Goal: Task Accomplishment & Management: Use online tool/utility

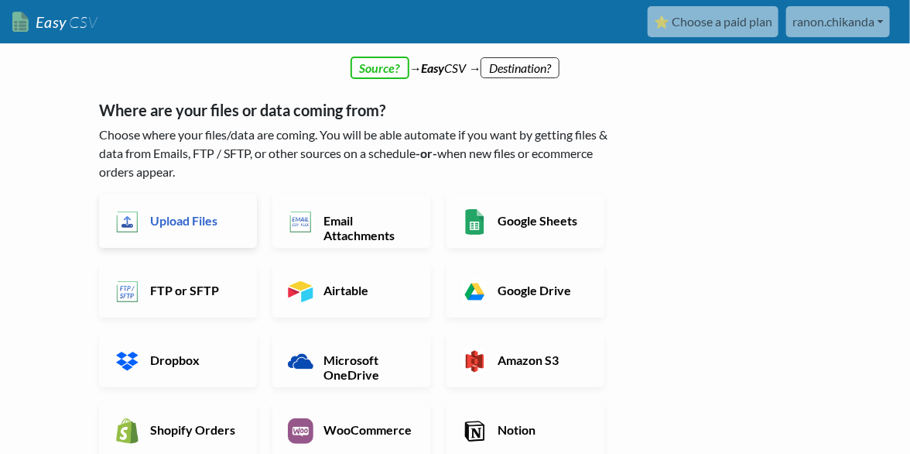
click at [156, 225] on h6 "Upload Files" at bounding box center [193, 220] width 95 height 15
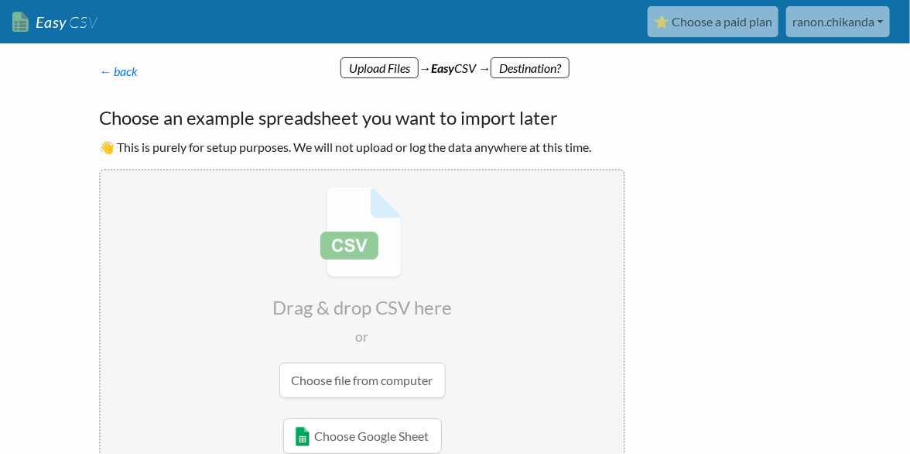
scroll to position [103, 0]
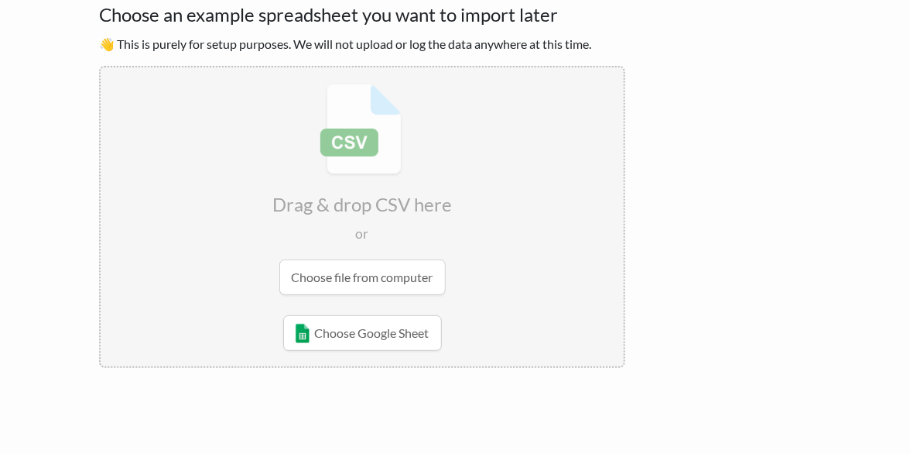
click at [403, 290] on input "file" at bounding box center [362, 189] width 523 height 244
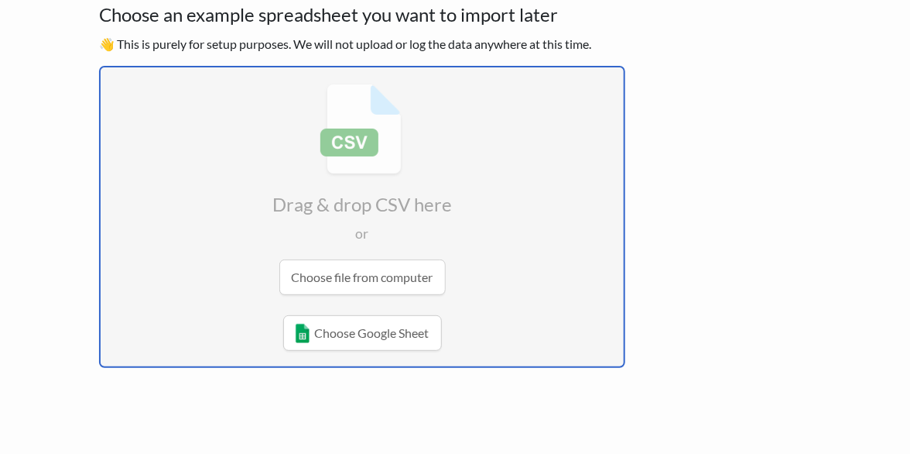
radio input "false"
radio input "true"
type input "Booking"
type input "Booked by"
type input "Quotation Sent"
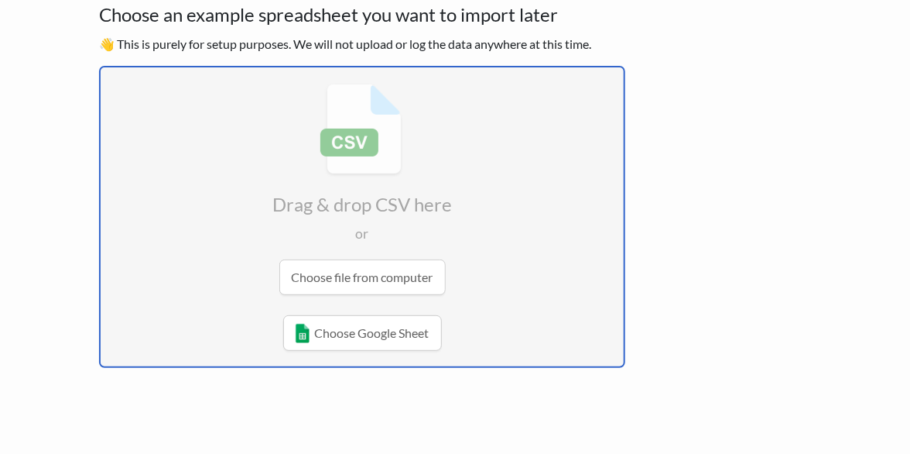
type input "Depature date"
type input "Depart from"
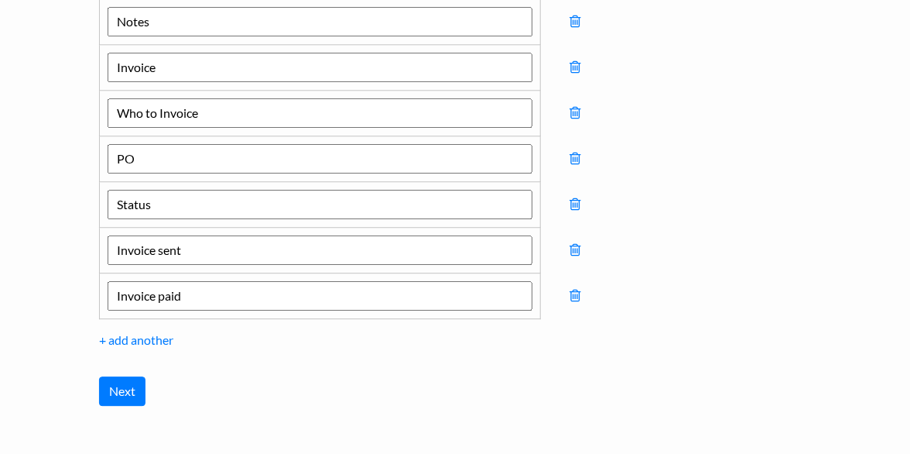
scroll to position [1457, 0]
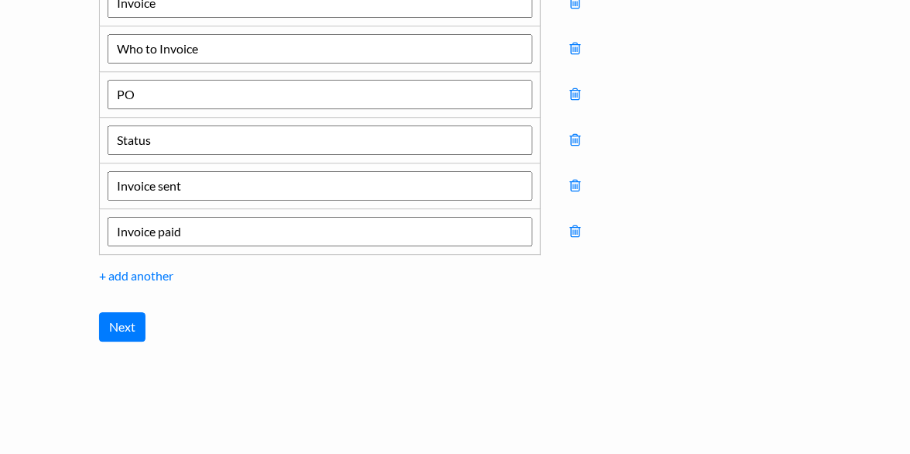
click at [113, 312] on input "Next" at bounding box center [122, 326] width 46 height 29
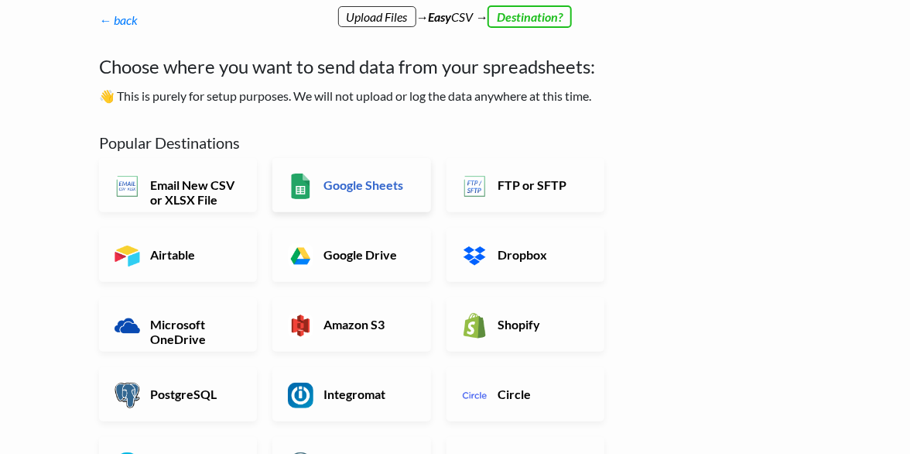
scroll to position [154, 0]
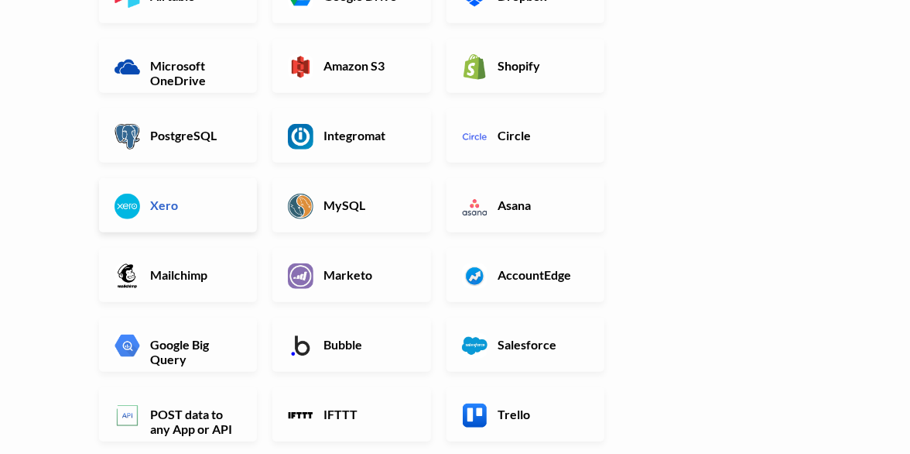
click at [197, 194] on link "Xero" at bounding box center [178, 205] width 158 height 54
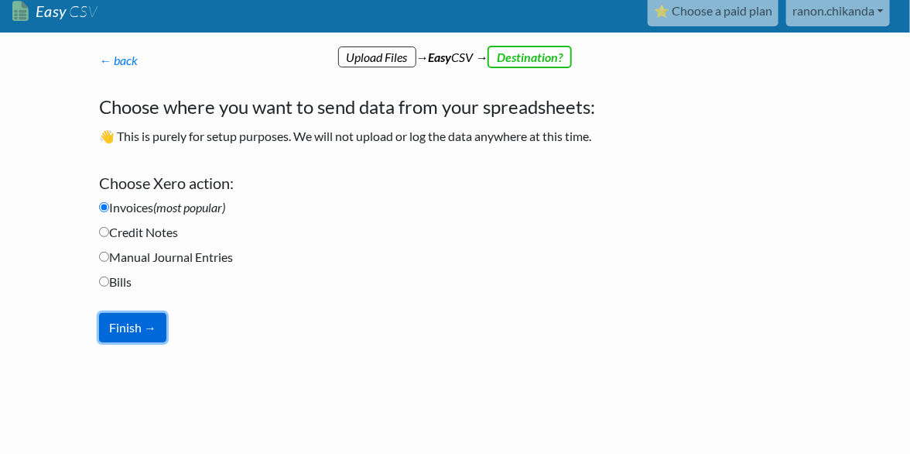
click at [150, 331] on button "Finish →" at bounding box center [132, 327] width 67 height 29
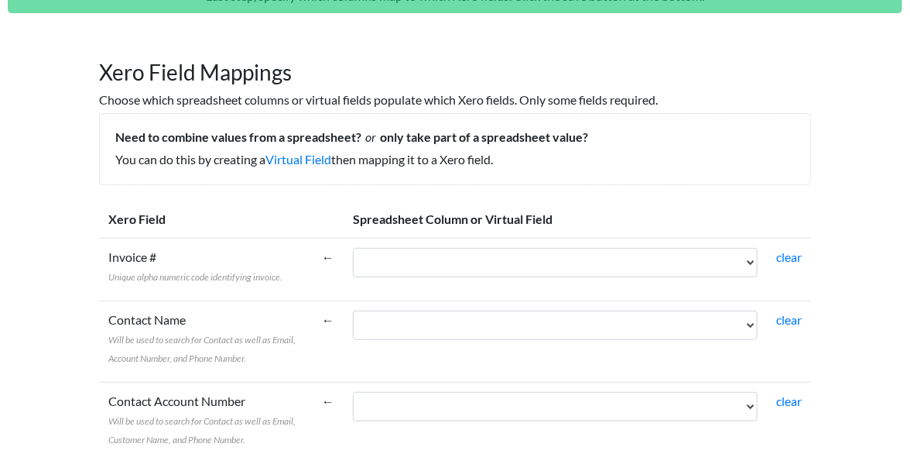
scroll to position [154, 0]
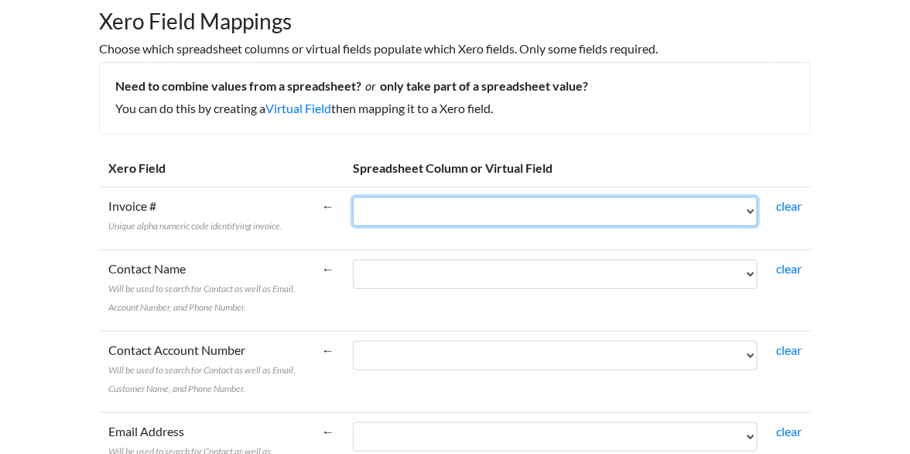
click at [526, 218] on select "Booking Booked by Quotation Sent Depature date Depart from Destination Patient …" at bounding box center [555, 211] width 405 height 29
click at [435, 197] on select "Booking Booked by Quotation Sent Depature date Depart from Destination Patient …" at bounding box center [555, 211] width 405 height 29
click at [525, 210] on select "Booking Booked by Quotation Sent Depature date Depart from Destination Patient …" at bounding box center [555, 211] width 405 height 29
select select "cr_750811"
click at [435, 197] on select "Booking Booked by Quotation Sent Depature date Depart from Destination Patient …" at bounding box center [555, 211] width 405 height 29
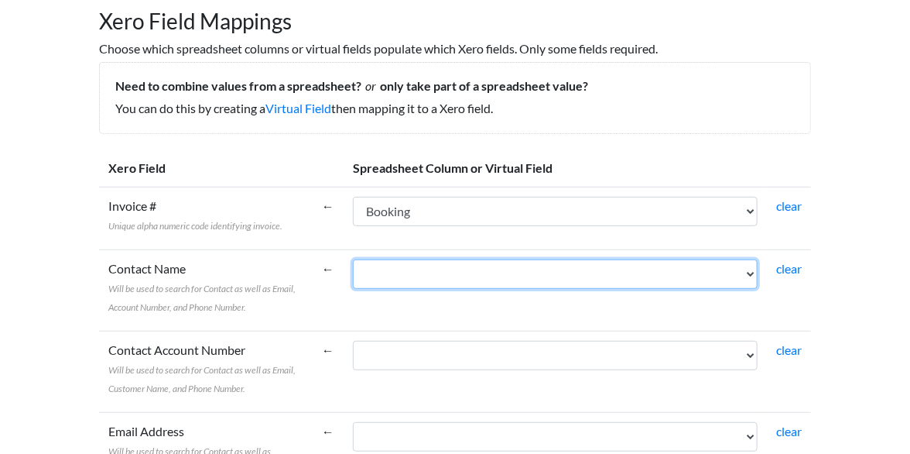
click at [502, 285] on select "Booking Booked by Quotation Sent Depature date Depart from Destination Patient …" at bounding box center [555, 273] width 405 height 29
select select "cr_750812"
click at [435, 259] on select "Booking Booked by Quotation Sent Depature date Depart from Destination Patient …" at bounding box center [555, 273] width 405 height 29
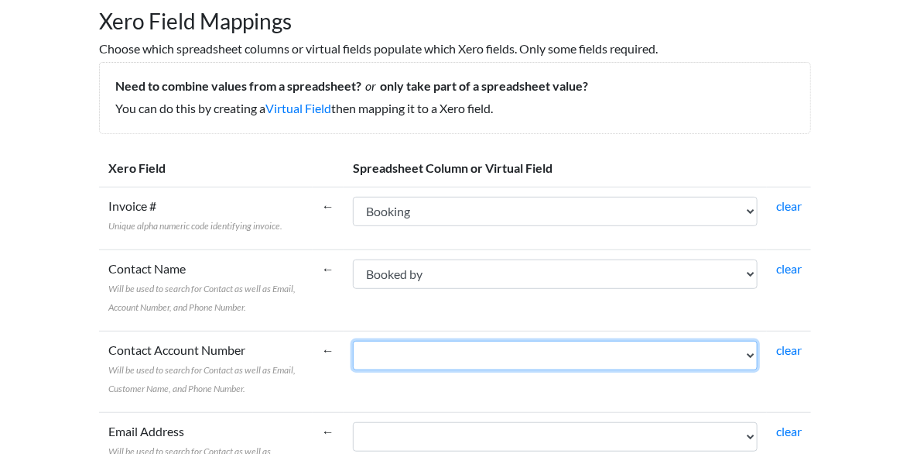
click at [492, 359] on select "Booking Booked by Quotation Sent Depature date Depart from Destination Patient …" at bounding box center [555, 355] width 405 height 29
select select "cr_750834"
click at [435, 341] on select "Booking Booked by Quotation Sent Depature date Depart from Destination Patient …" at bounding box center [555, 355] width 405 height 29
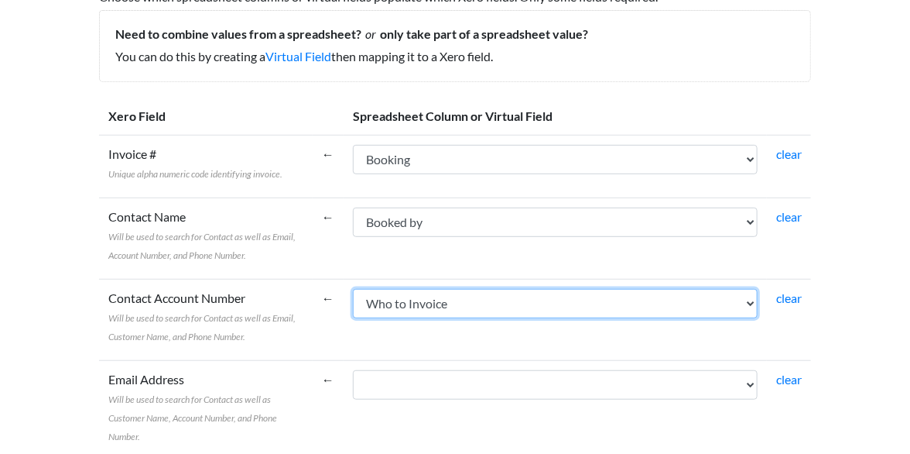
scroll to position [258, 0]
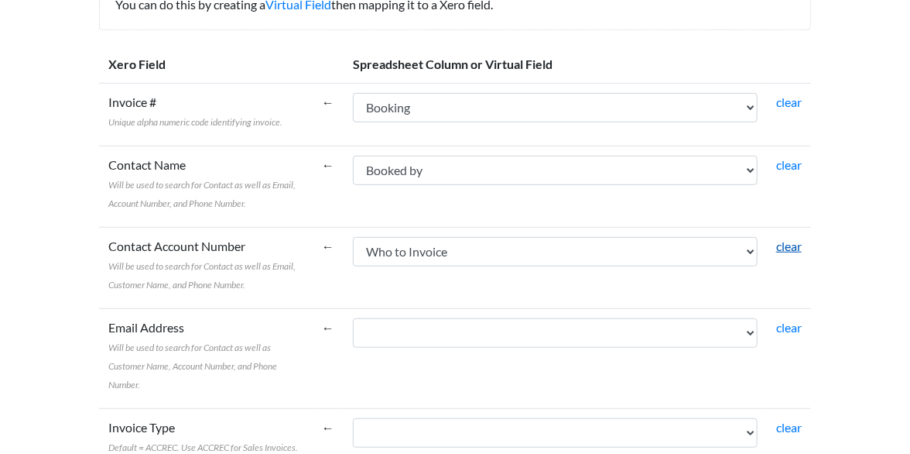
click at [788, 246] on link "clear" at bounding box center [789, 245] width 26 height 15
select select
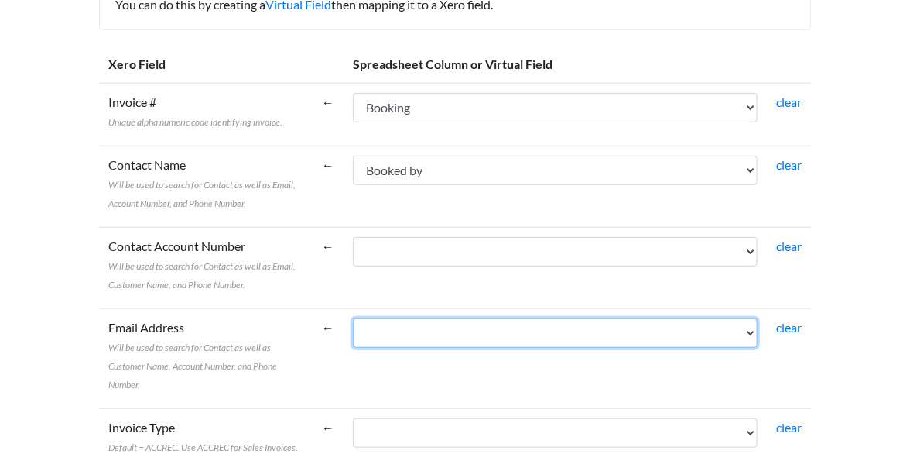
click at [462, 326] on select "Booking Booked by Quotation Sent Depature date Depart from Destination Patient …" at bounding box center [555, 332] width 405 height 29
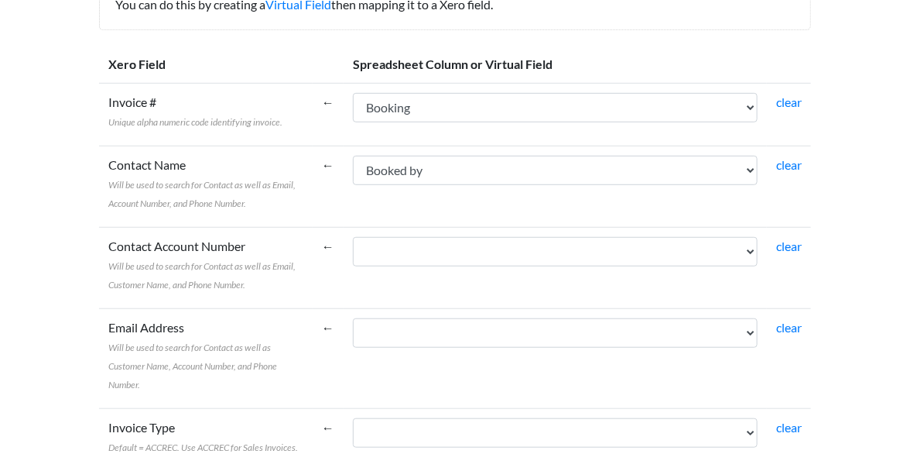
click at [788, 249] on link "clear" at bounding box center [789, 245] width 26 height 15
click at [789, 249] on link "clear" at bounding box center [789, 245] width 26 height 15
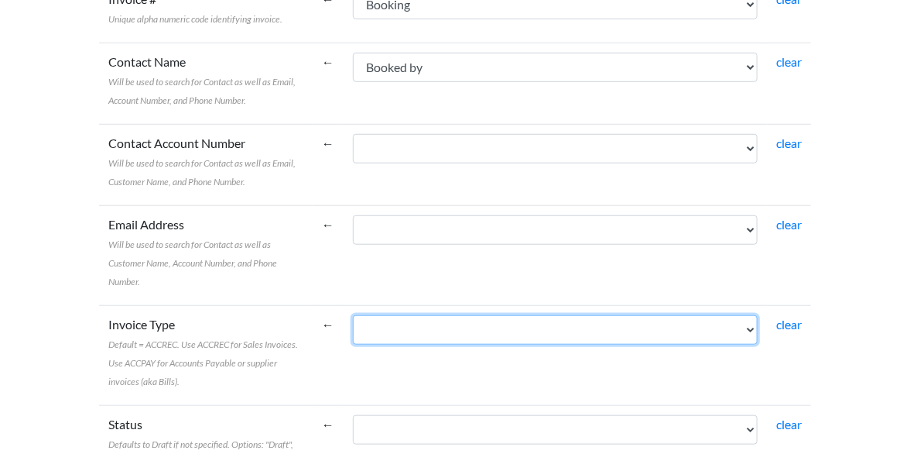
click at [464, 315] on select "Booking Booked by Quotation Sent Depature date Depart from Destination Patient …" at bounding box center [555, 329] width 405 height 29
click at [450, 318] on select "Booking Booked by Quotation Sent Depature date Depart from Destination Patient …" at bounding box center [555, 329] width 405 height 29
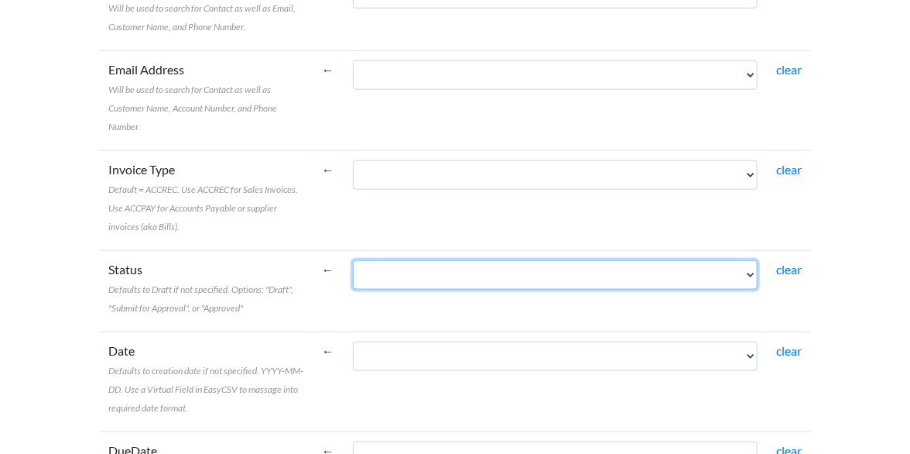
click at [506, 260] on select "Booking Booked by Quotation Sent Depature date Depart from Destination Patient …" at bounding box center [555, 274] width 405 height 29
select select "cr_750836"
click at [435, 260] on select "Booking Booked by Quotation Sent Depature date Depart from Destination Patient …" at bounding box center [555, 274] width 405 height 29
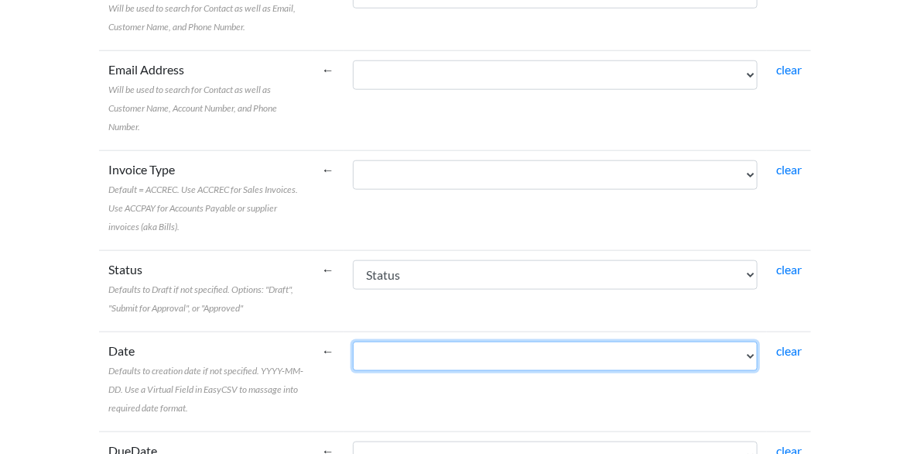
click at [492, 341] on select "Booking Booked by Quotation Sent Depature date Depart from Destination Patient …" at bounding box center [555, 355] width 405 height 29
select select "cr_750814"
click at [435, 341] on select "Booking Booked by Quotation Sent Depature date Depart from Destination Patient …" at bounding box center [555, 355] width 405 height 29
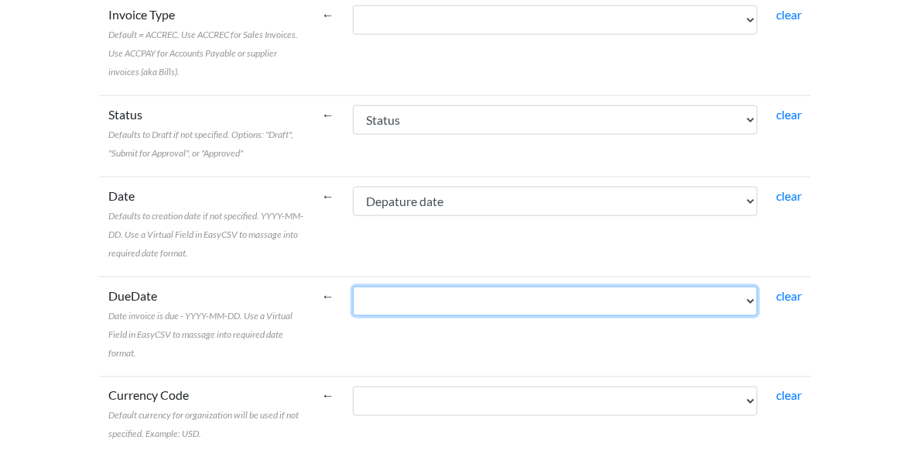
click at [475, 286] on select "Booking Booked by Quotation Sent Depature date Depart from Destination Patient …" at bounding box center [555, 300] width 405 height 29
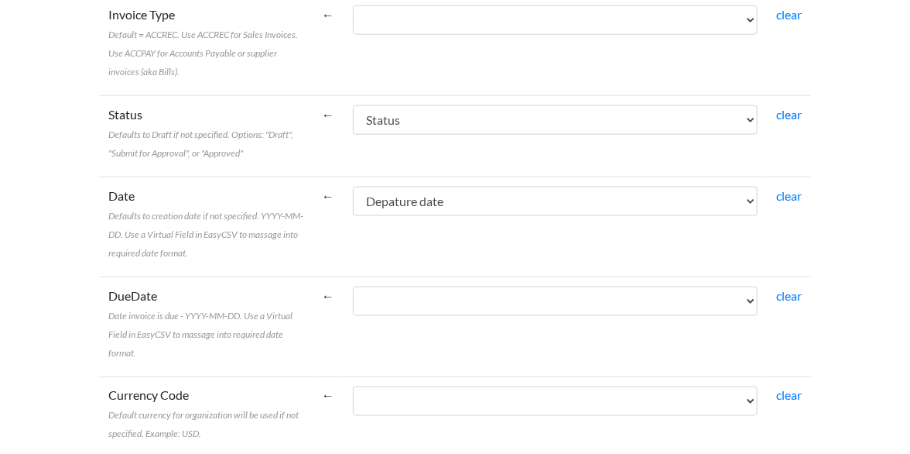
click at [232, 310] on span "Date invoice is due - YYYY-MM-DD. Use a Virtual Field in EasyCSV to massage int…" at bounding box center [200, 334] width 184 height 49
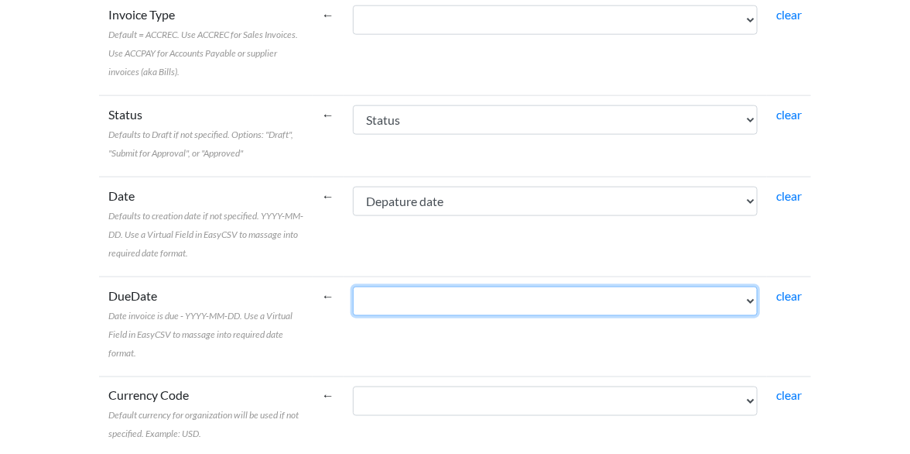
click at [353, 286] on select "Booking Booked by Quotation Sent Depature date Depart from Destination Patient …" at bounding box center [555, 300] width 405 height 29
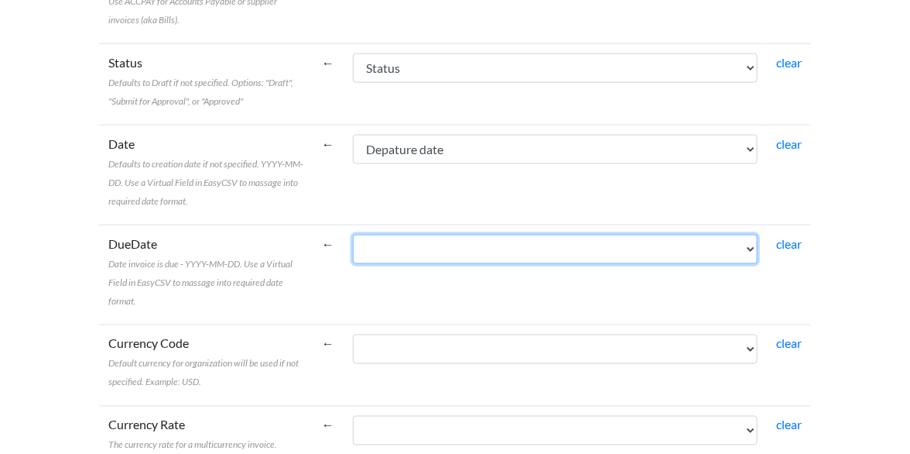
scroll to position [773, 0]
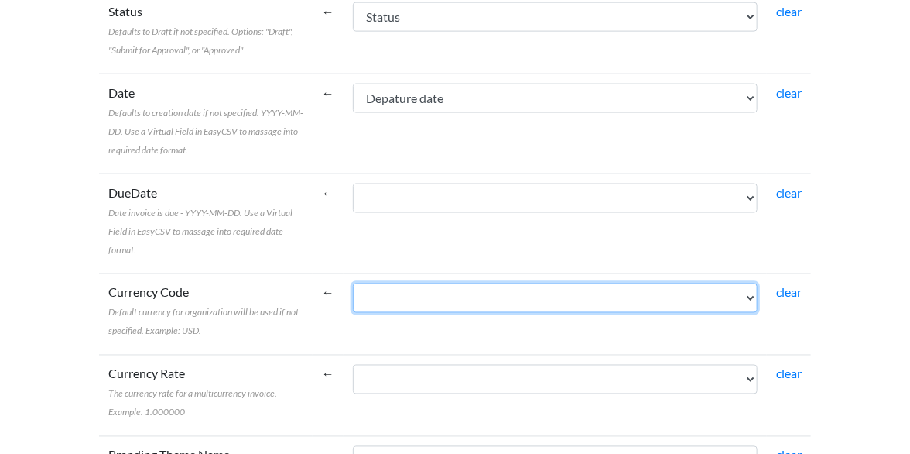
click at [444, 283] on select "Booking Booked by Quotation Sent Depature date Depart from Destination Patient …" at bounding box center [555, 297] width 405 height 29
click at [437, 283] on select "Booking Booked by Quotation Sent Depature date Depart from Destination Patient …" at bounding box center [555, 297] width 405 height 29
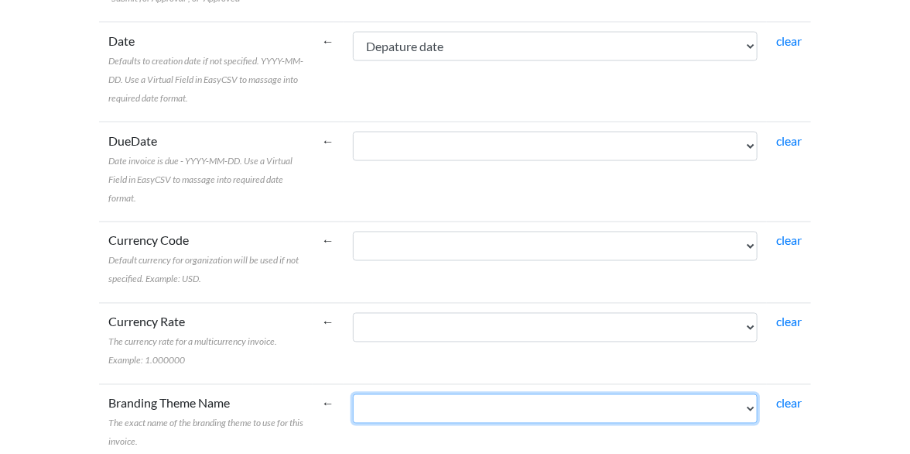
click at [471, 394] on select "Booking Booked by Quotation Sent Depature date Depart from Destination Patient …" at bounding box center [555, 408] width 405 height 29
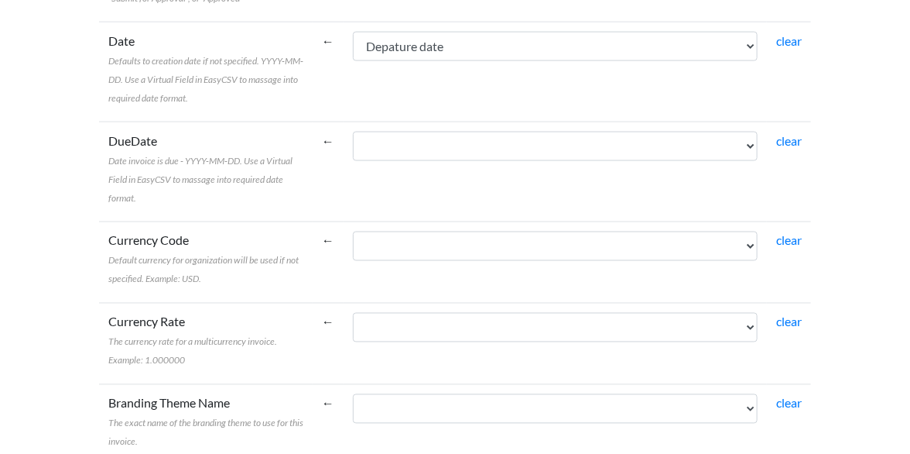
click at [313, 384] on td "Branding Theme Name The exact name of the branding theme to use for this invoic…" at bounding box center [206, 424] width 214 height 81
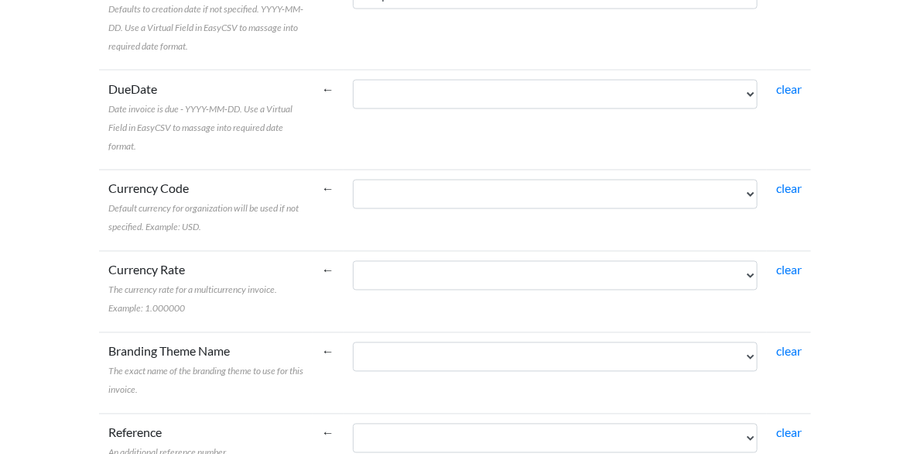
scroll to position [929, 0]
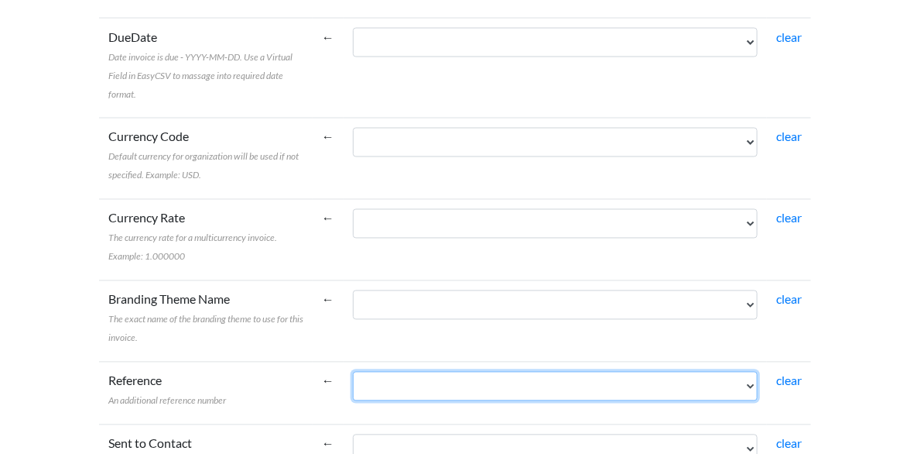
click at [518, 372] on select "Booking Booked by Quotation Sent Depature date Depart from Destination Patient …" at bounding box center [555, 386] width 405 height 29
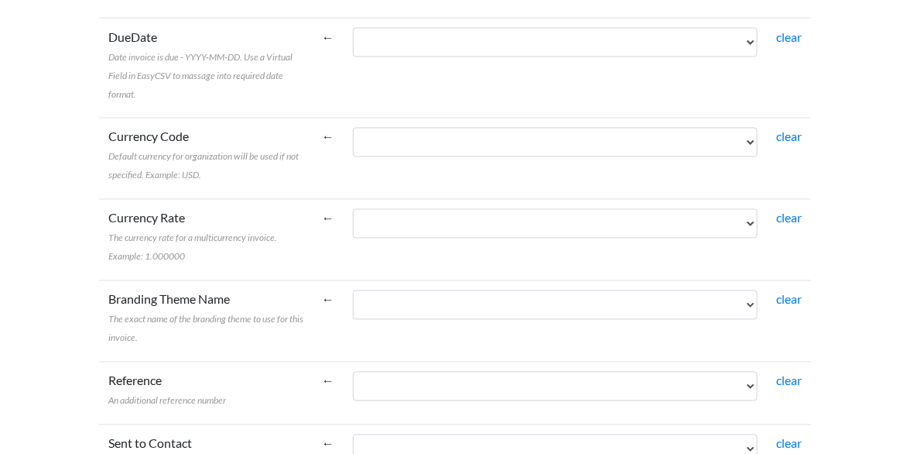
click at [353, 434] on select "Booking Booked by Quotation Sent Depature date Depart from Destination Patient …" at bounding box center [555, 448] width 405 height 29
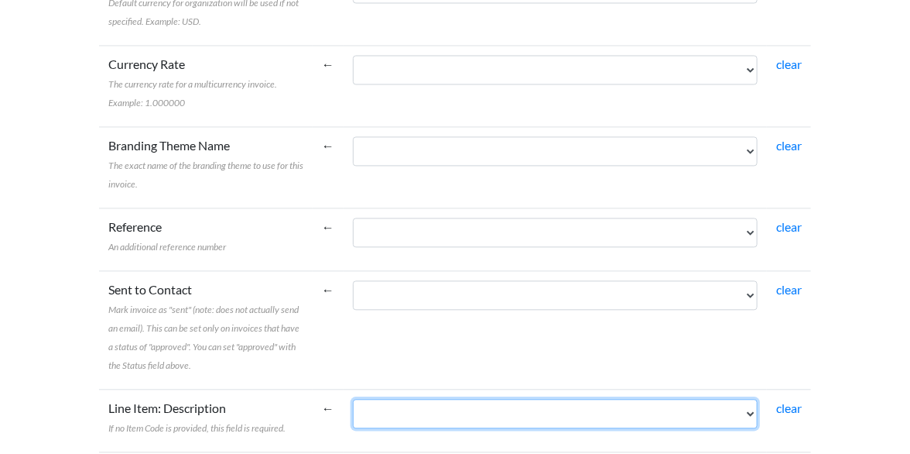
click at [489, 399] on select "Booking Booked by Quotation Sent Depature date Depart from Destination Patient …" at bounding box center [555, 413] width 405 height 29
select select "cr_750817"
click at [435, 399] on select "Booking Booked by Quotation Sent Depature date Depart from Destination Patient …" at bounding box center [555, 413] width 405 height 29
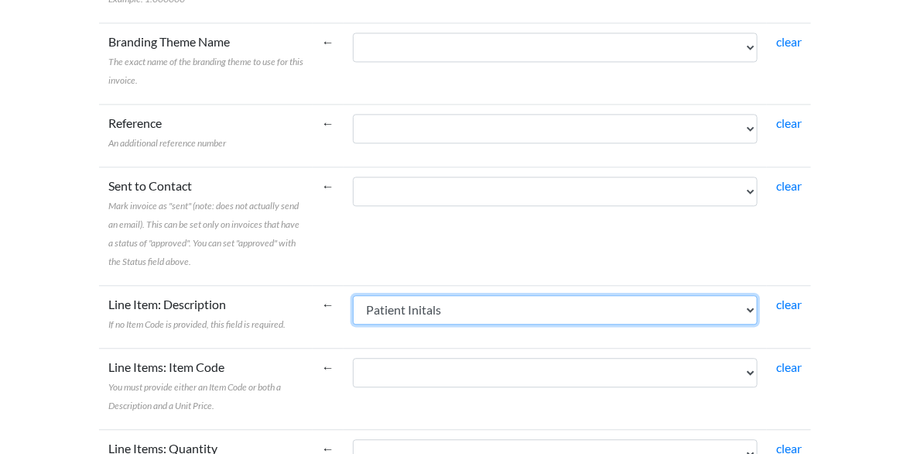
scroll to position [1239, 0]
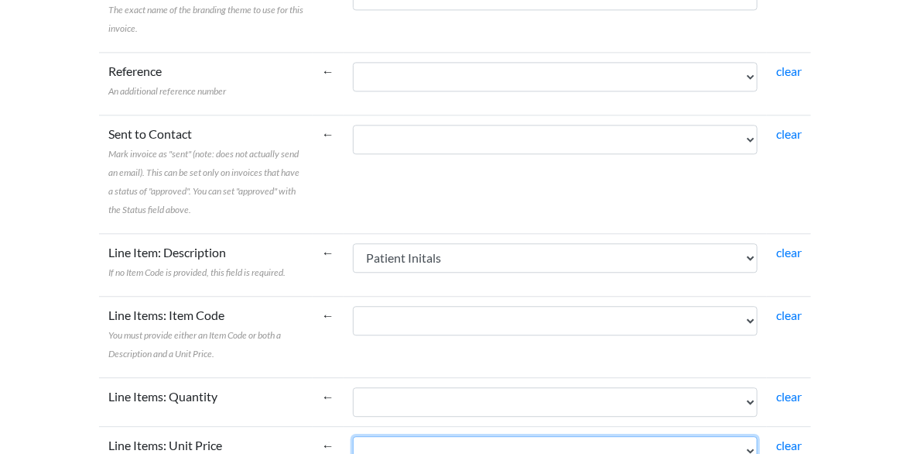
click at [492, 436] on select "Booking Booked by Quotation Sent Depature date Depart from Destination Patient …" at bounding box center [555, 450] width 405 height 29
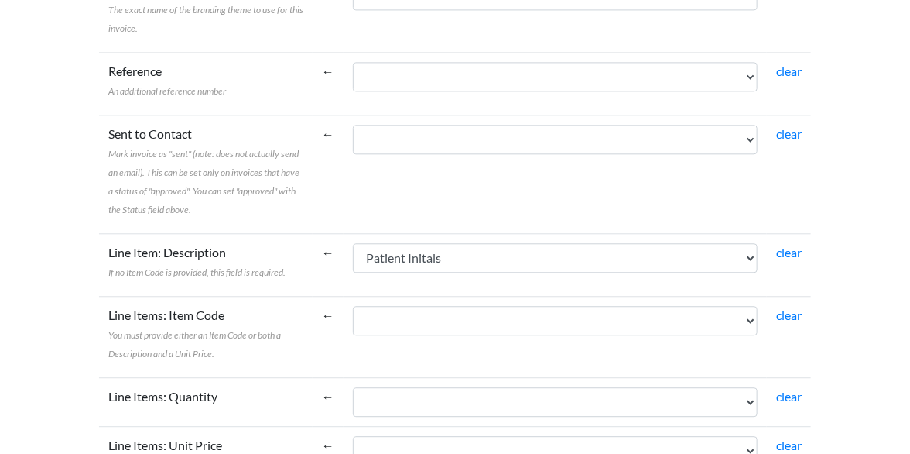
click at [121, 306] on label "Line Items: Item Code You must provide either an Item Code or both a Descriptio…" at bounding box center [205, 334] width 195 height 56
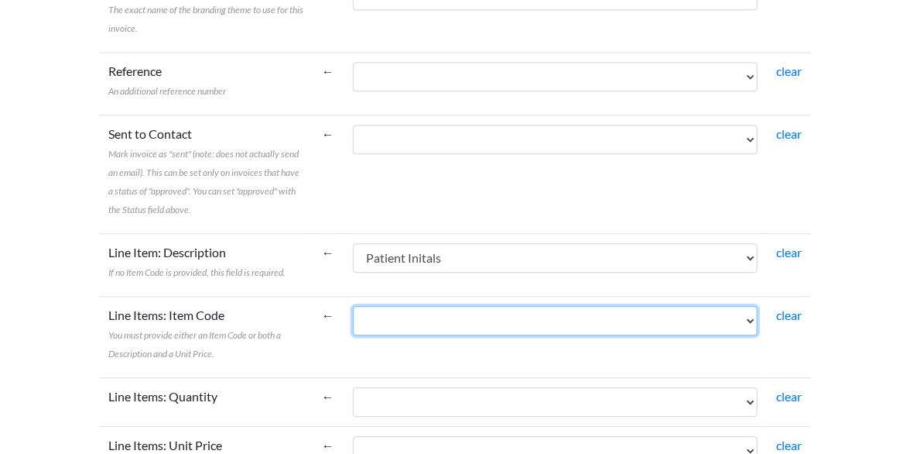
click at [353, 306] on select "Booking Booked by Quotation Sent Depature date Depart from Destination Patient …" at bounding box center [555, 320] width 405 height 29
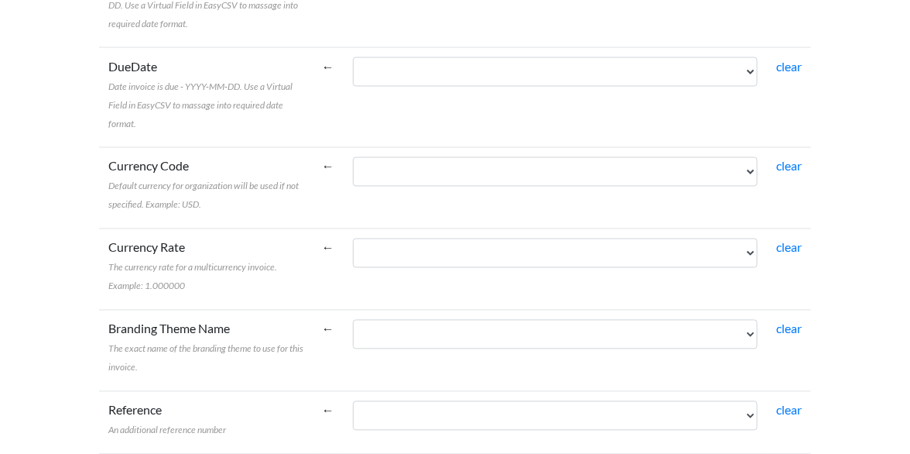
scroll to position [797, 0]
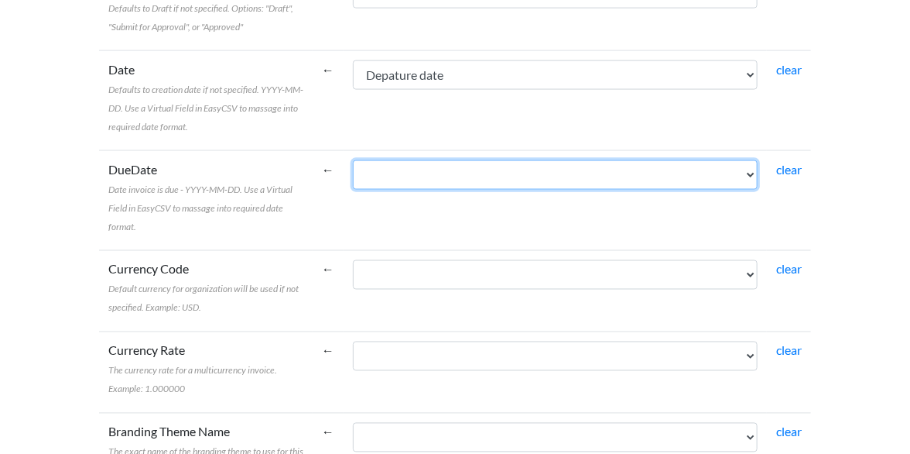
click at [473, 160] on select "Booking Booked by Quotation Sent Depature date Depart from Destination Patient …" at bounding box center [555, 174] width 405 height 29
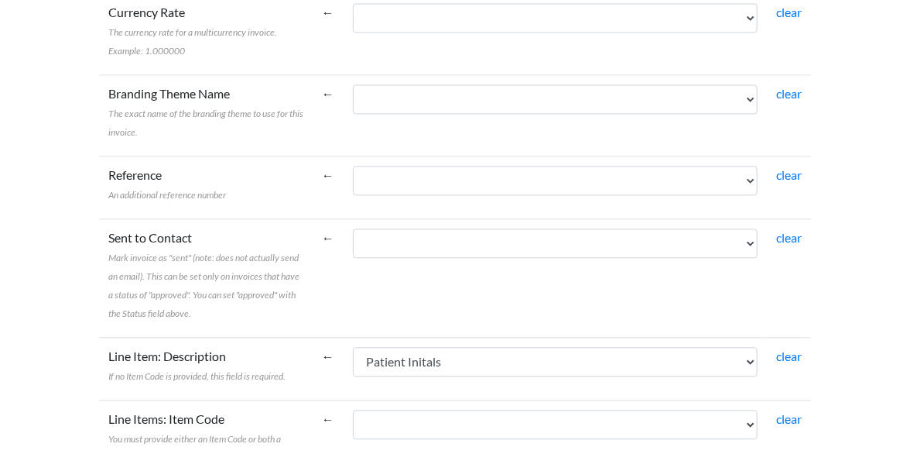
scroll to position [1187, 0]
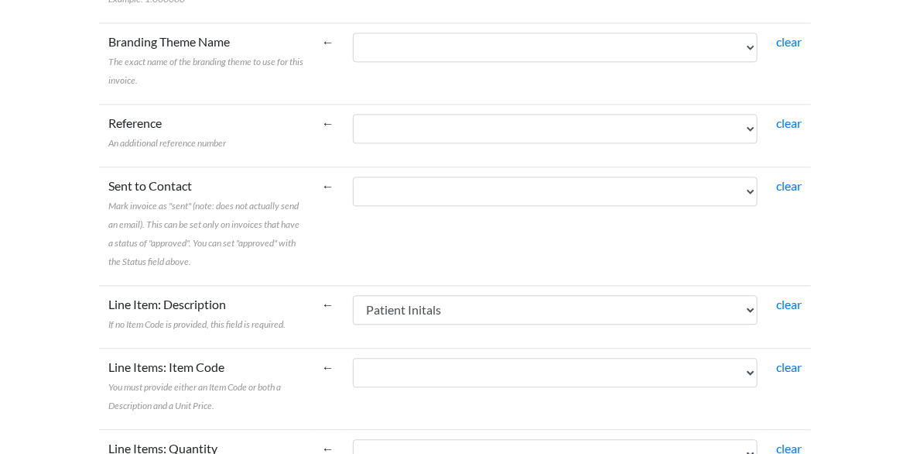
drag, startPoint x: 543, startPoint y: 157, endPoint x: 526, endPoint y: 170, distance: 21.7
click at [532, 285] on td "Booking Booked by Quotation Sent Depature date Depart from Destination Patient …" at bounding box center [555, 316] width 423 height 63
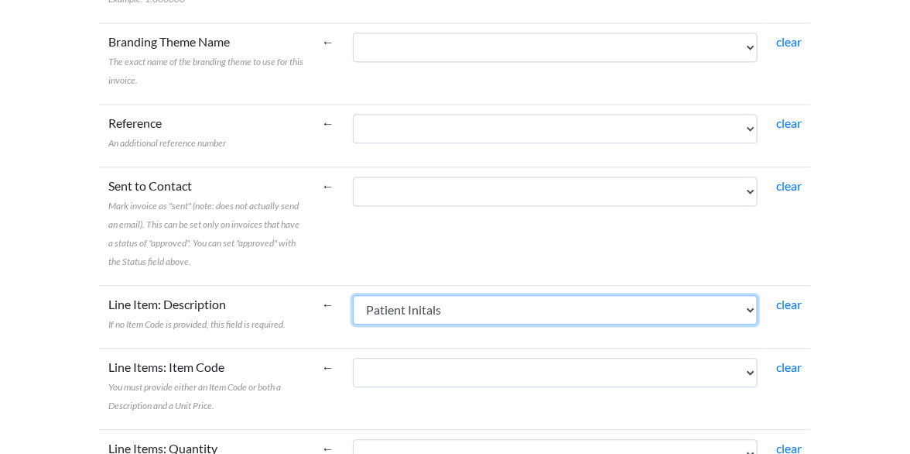
click at [519, 295] on select "Booking Booked by Quotation Sent Depature date Depart from Destination Patient …" at bounding box center [555, 309] width 405 height 29
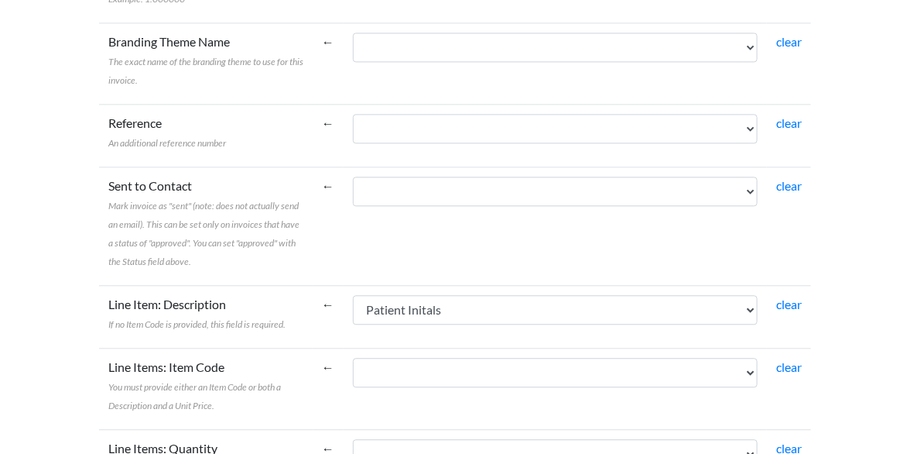
click at [35, 152] on body "Easy CSV ⭐ Choose a paid plan ranon.chikanda Ranon Chikanda All Flows All CSV G…" at bounding box center [455, 148] width 910 height 2670
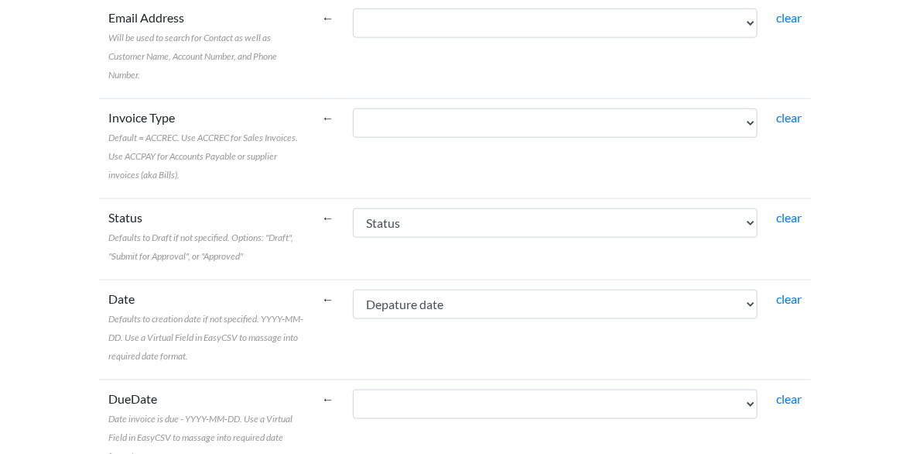
scroll to position [258, 0]
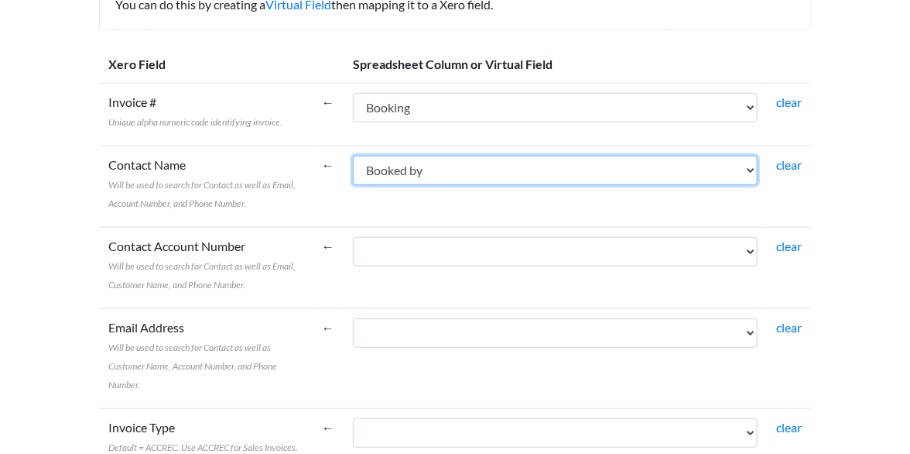
click at [526, 171] on select "Booking Booked by Quotation Sent Depature date Depart from Destination Patient …" at bounding box center [555, 170] width 405 height 29
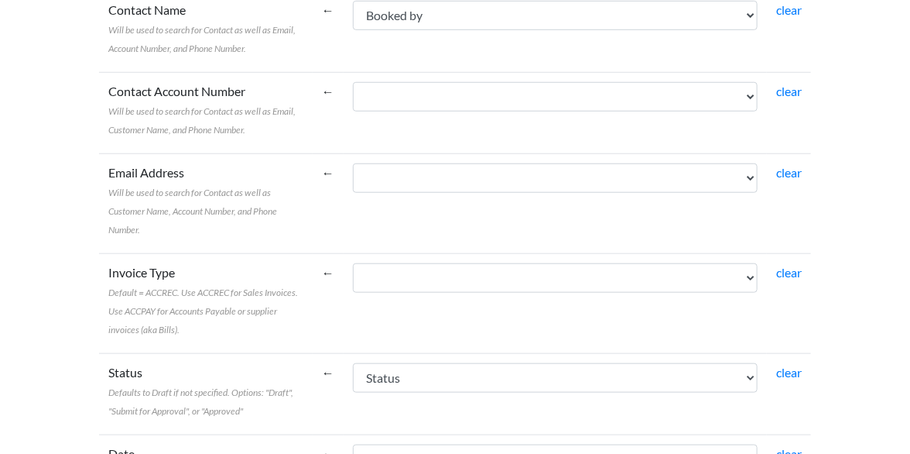
scroll to position [464, 0]
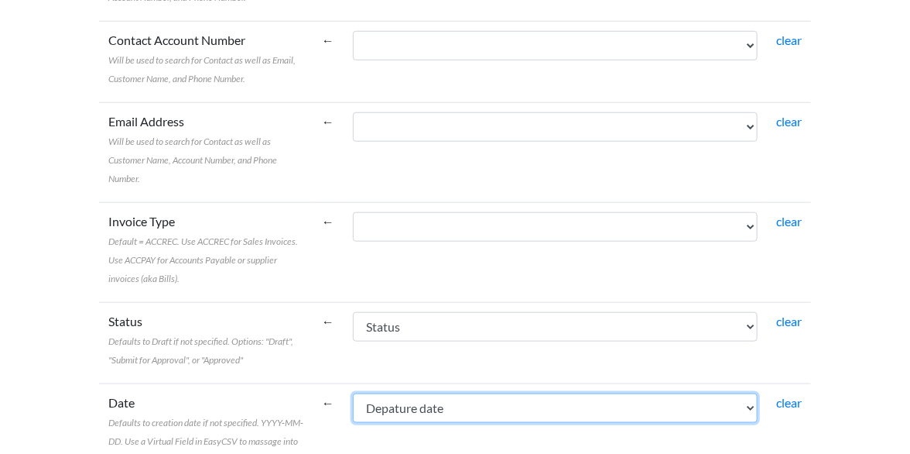
click at [499, 393] on select "Booking Booked by Quotation Sent Depature date Depart from Destination Patient …" at bounding box center [555, 407] width 405 height 29
select select "cr_750837"
click at [435, 393] on select "Booking Booked by Quotation Sent Depature date Depart from Destination Patient …" at bounding box center [555, 407] width 405 height 29
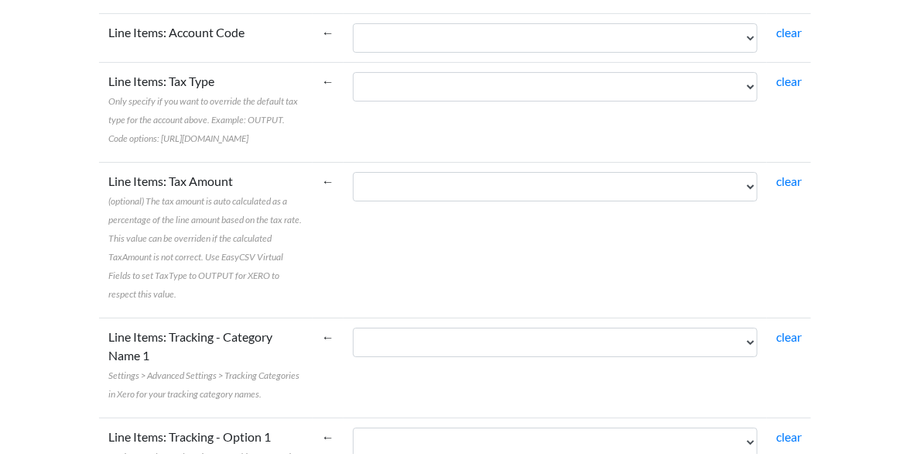
scroll to position [1983, 0]
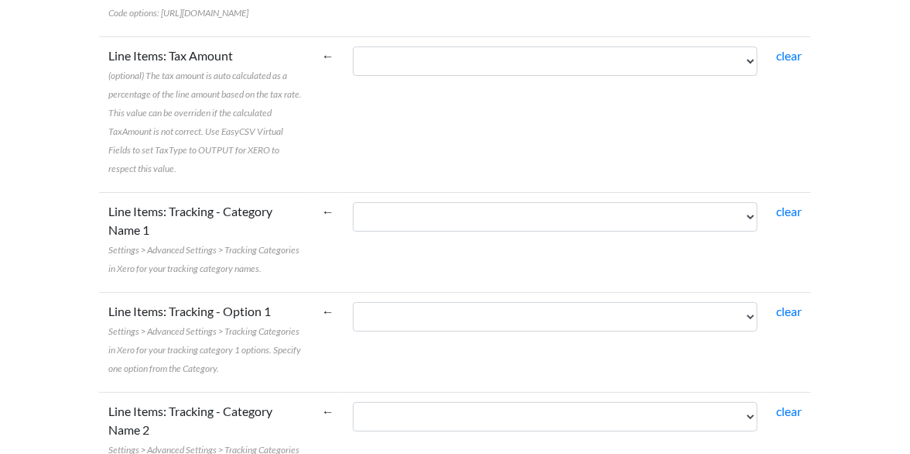
click at [303, 402] on label "Line Items: Tracking - Category Name 2 Settings > Advanced Settings > Tracking …" at bounding box center [205, 439] width 195 height 74
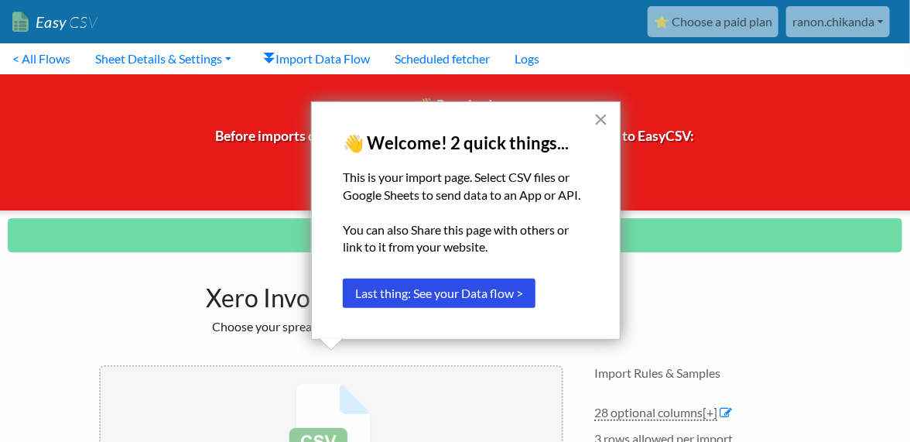
click at [457, 293] on button "Last thing: See your Data flow >" at bounding box center [439, 293] width 193 height 29
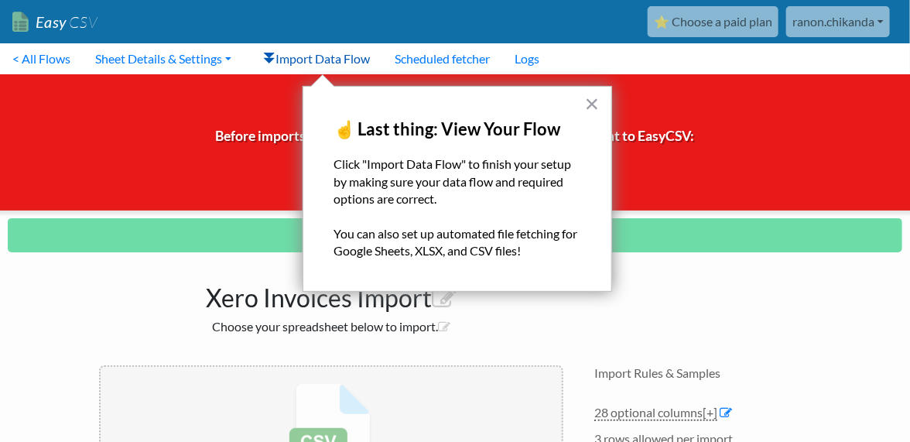
click at [342, 63] on link "Import Data Flow" at bounding box center [317, 58] width 131 height 31
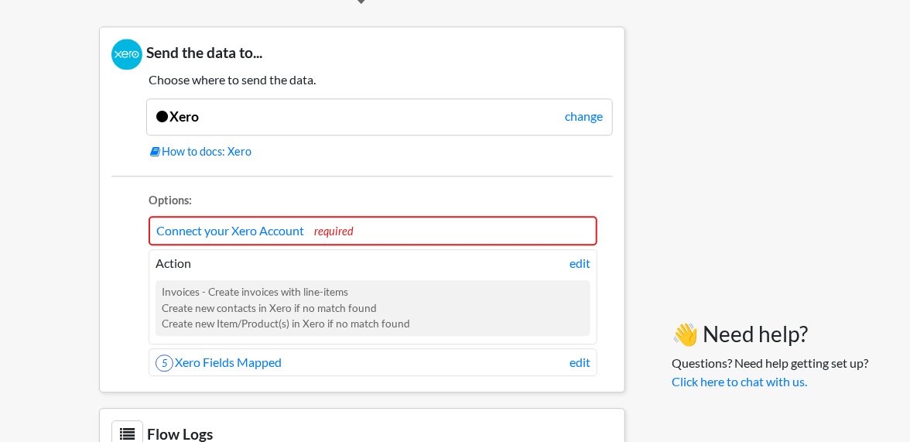
scroll to position [1385, 0]
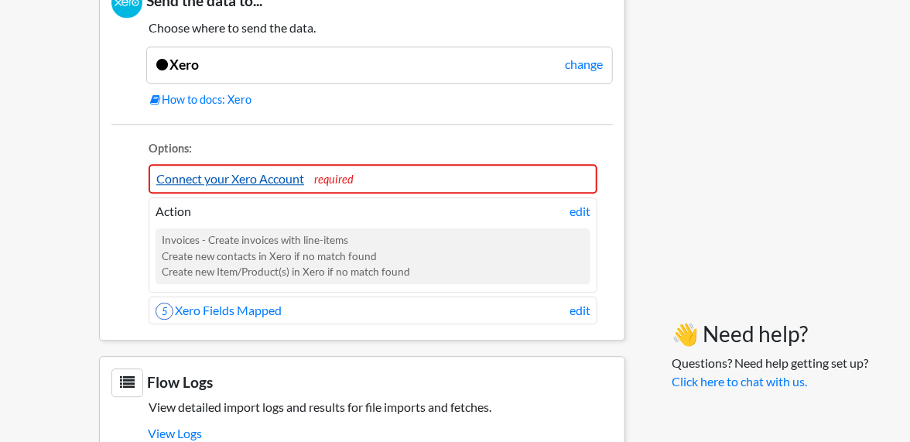
click at [278, 186] on link "Connect your Xero Account" at bounding box center [230, 178] width 148 height 15
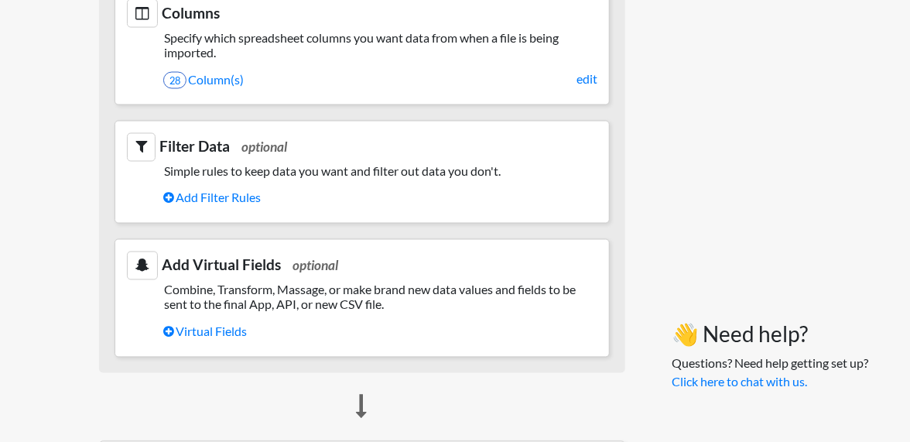
scroll to position [802, 0]
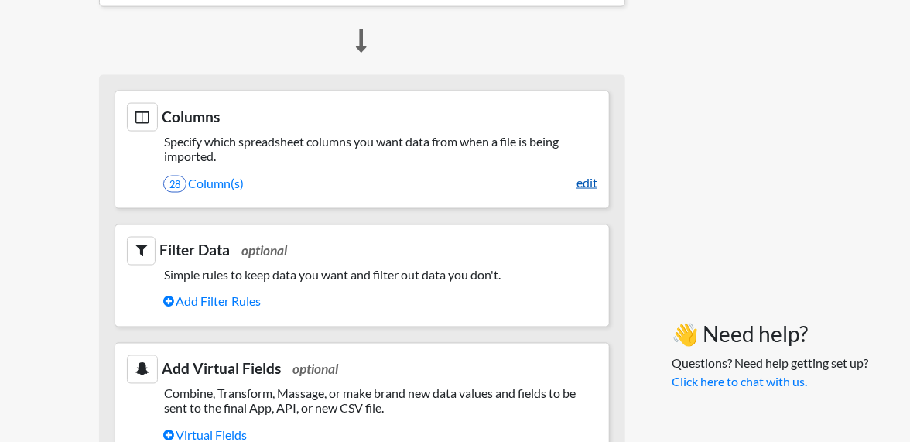
click at [587, 192] on link "edit" at bounding box center [587, 182] width 21 height 19
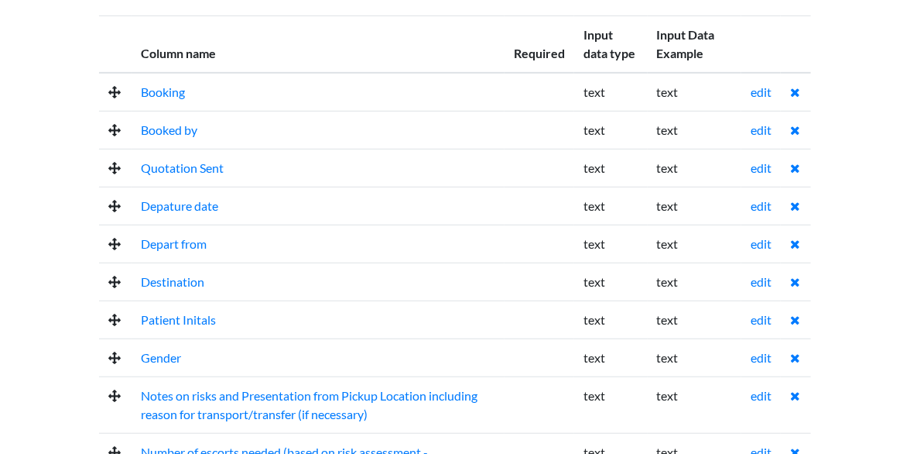
scroll to position [365, 0]
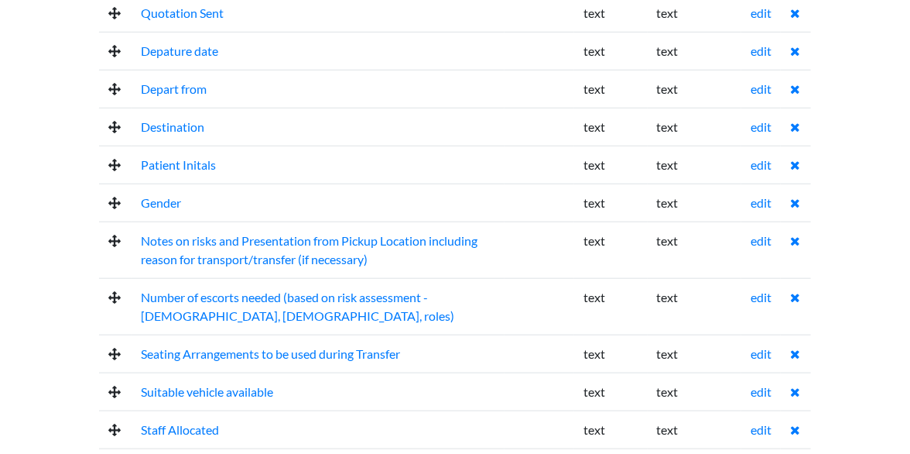
click at [795, 197] on icon at bounding box center [795, 203] width 10 height 12
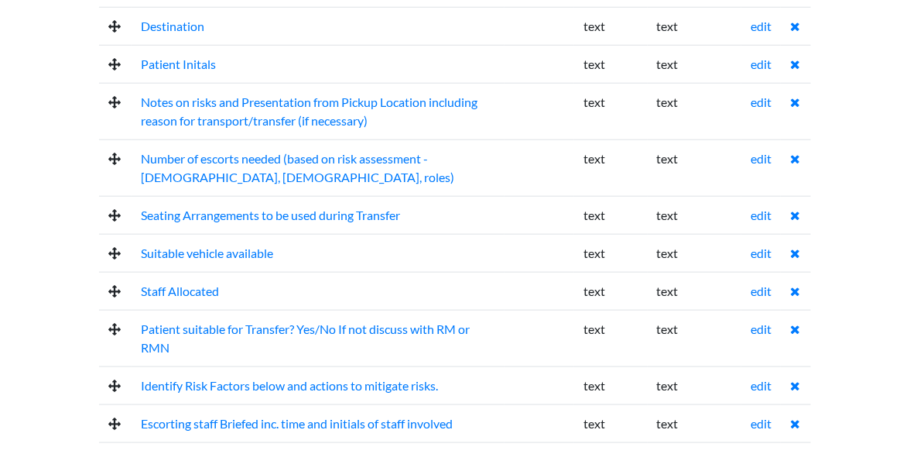
scroll to position [567, 0]
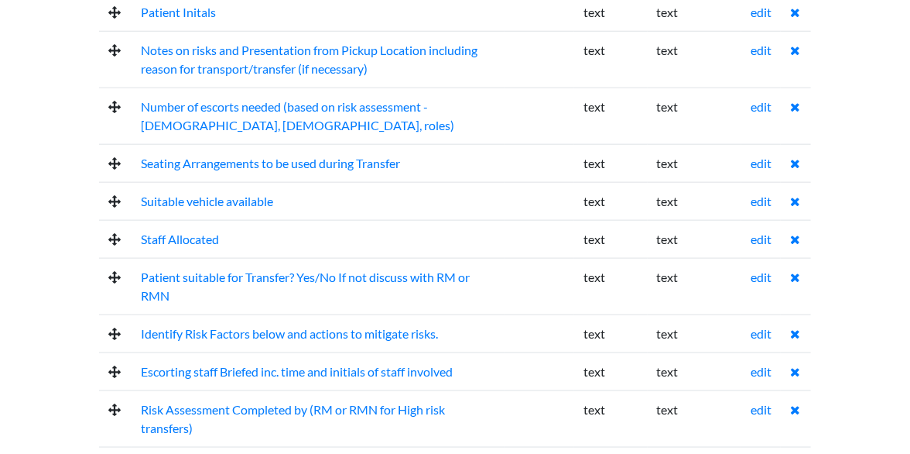
drag, startPoint x: 794, startPoint y: 275, endPoint x: 540, endPoint y: 48, distance: 339.9
click at [792, 274] on icon at bounding box center [795, 277] width 10 height 12
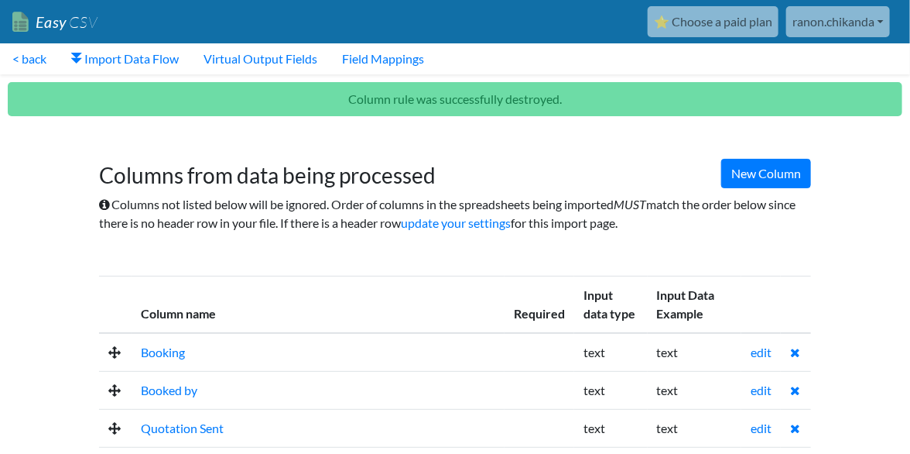
click at [568, 173] on h1 "Columns from data being processed" at bounding box center [455, 168] width 712 height 42
click at [117, 60] on link "Import Data Flow" at bounding box center [125, 58] width 132 height 31
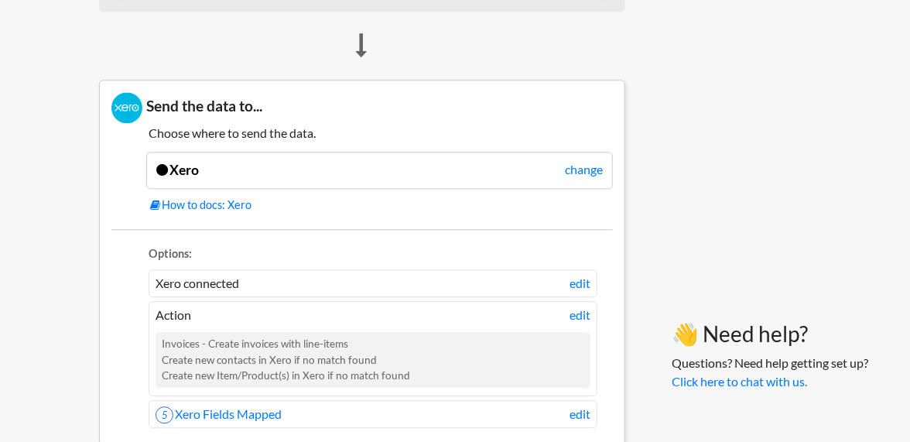
scroll to position [1321, 0]
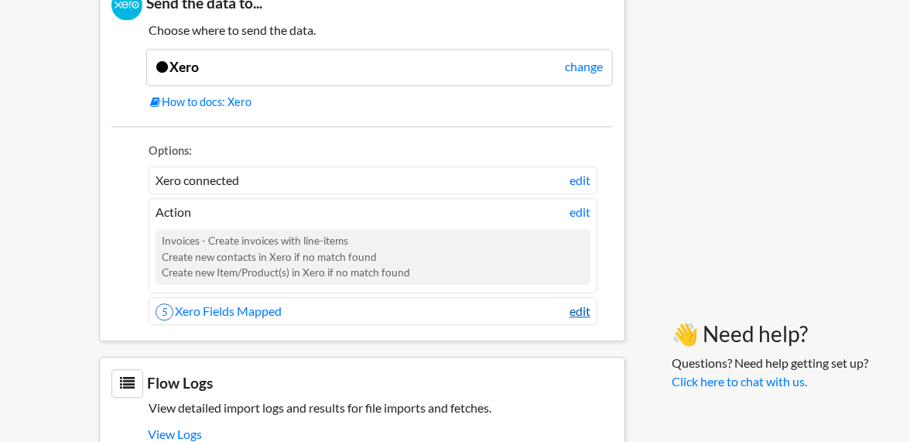
click at [582, 321] on link "edit" at bounding box center [580, 311] width 21 height 19
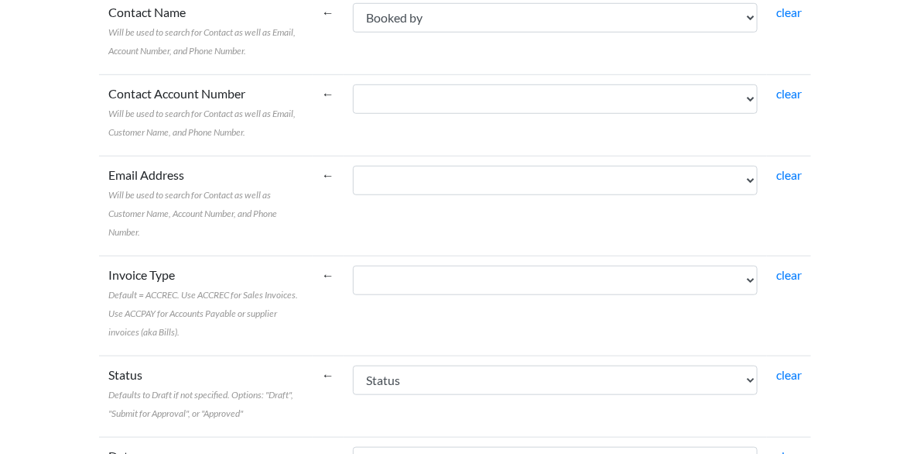
scroll to position [464, 0]
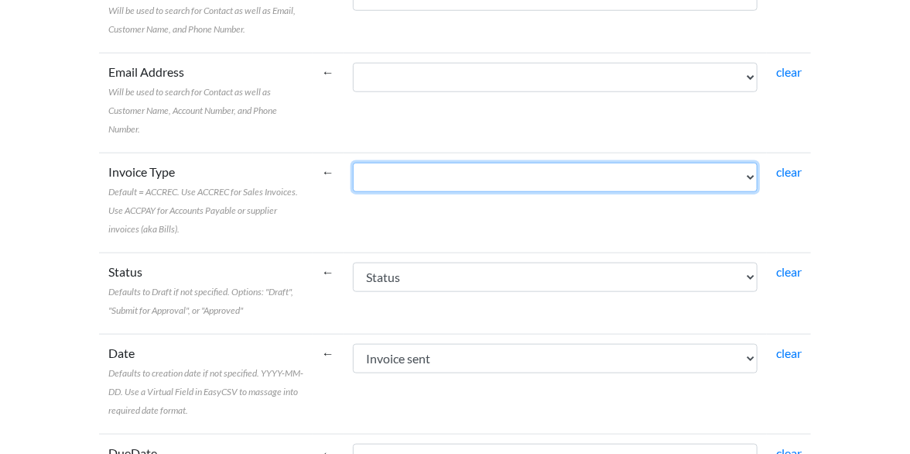
click at [512, 163] on select "Booking Booked by Quotation Sent Depature date Depart from Destination Patient …" at bounding box center [555, 177] width 405 height 29
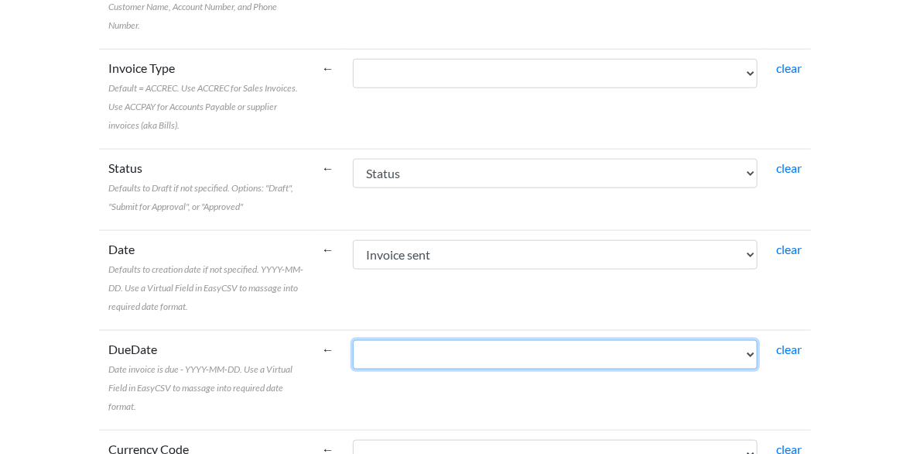
click at [492, 340] on select "Booking Booked by Quotation Sent Depature date Depart from Destination Patient …" at bounding box center [555, 354] width 405 height 29
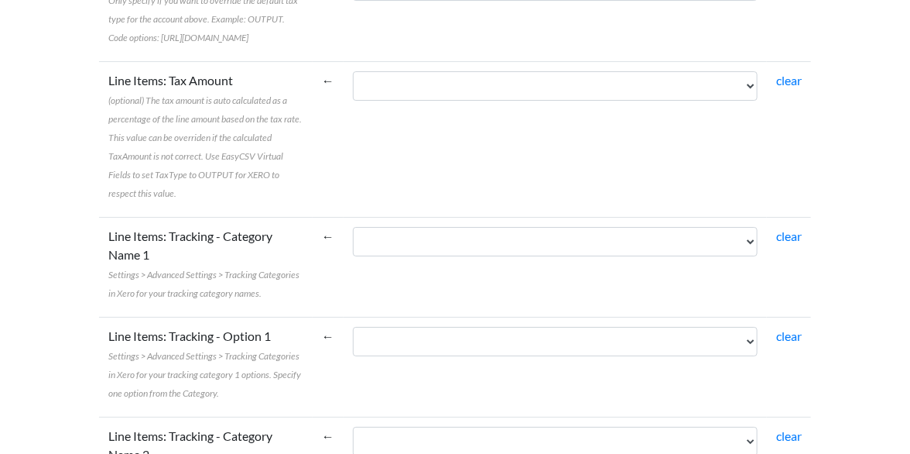
scroll to position [1933, 0]
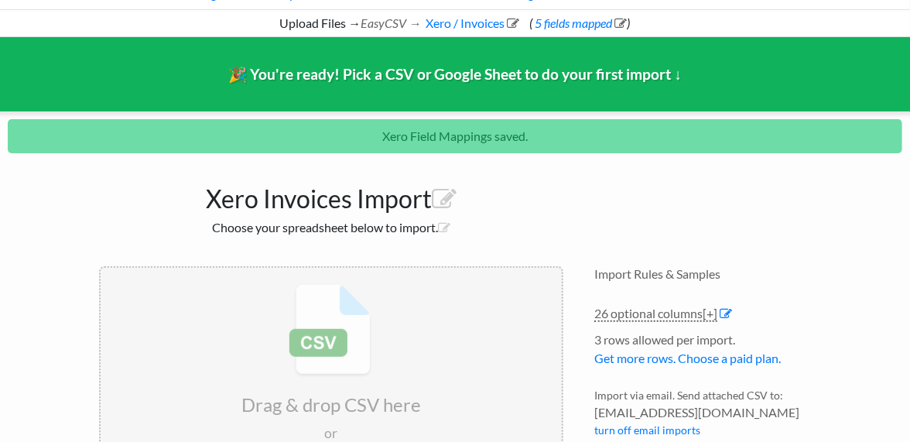
scroll to position [13, 0]
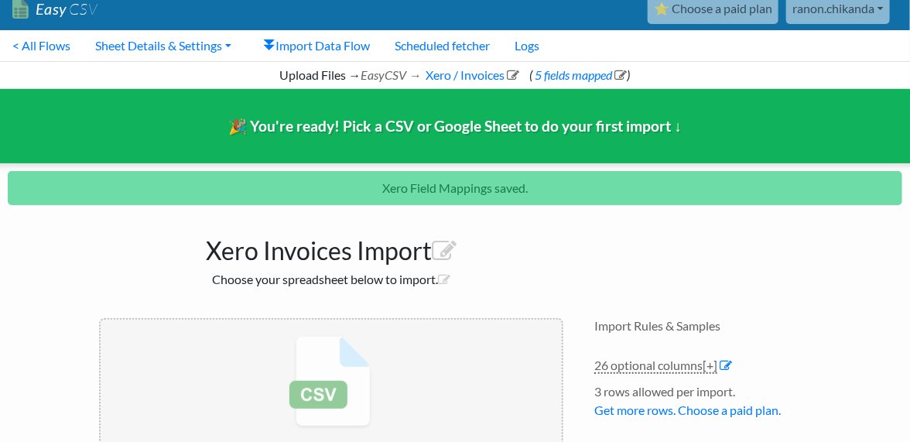
click at [458, 183] on p "Xero Field Mappings saved." at bounding box center [455, 188] width 895 height 34
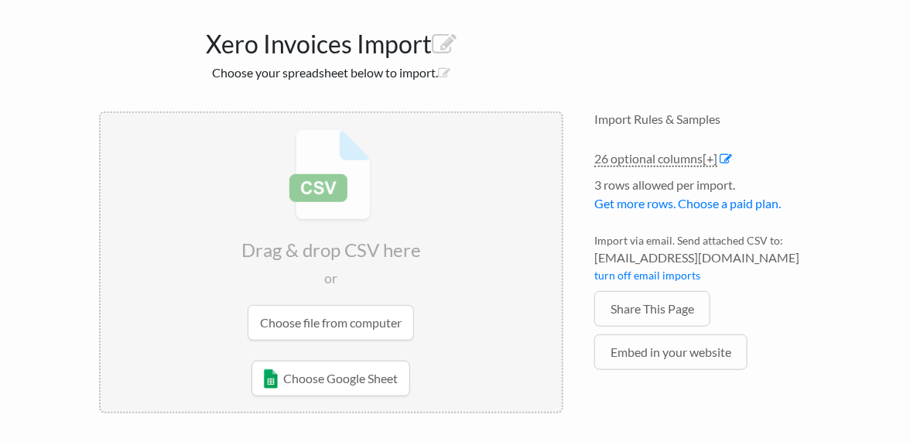
click at [347, 335] on input "file" at bounding box center [331, 235] width 461 height 244
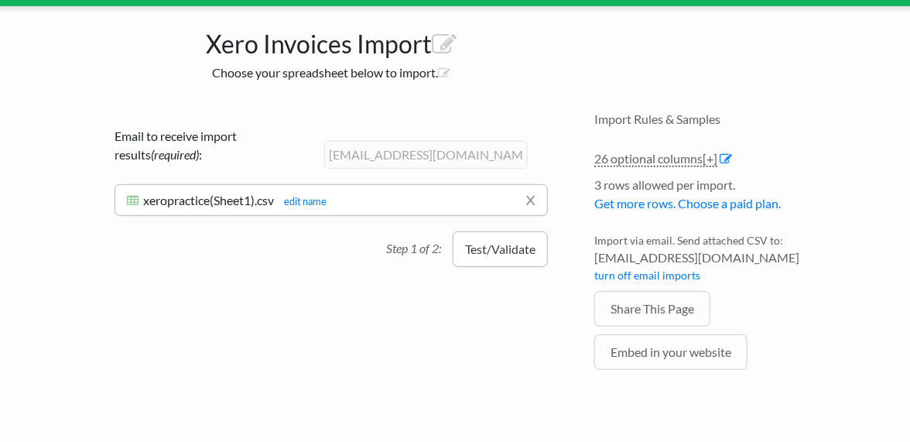
click at [490, 246] on button "Test/Validate" at bounding box center [500, 249] width 95 height 36
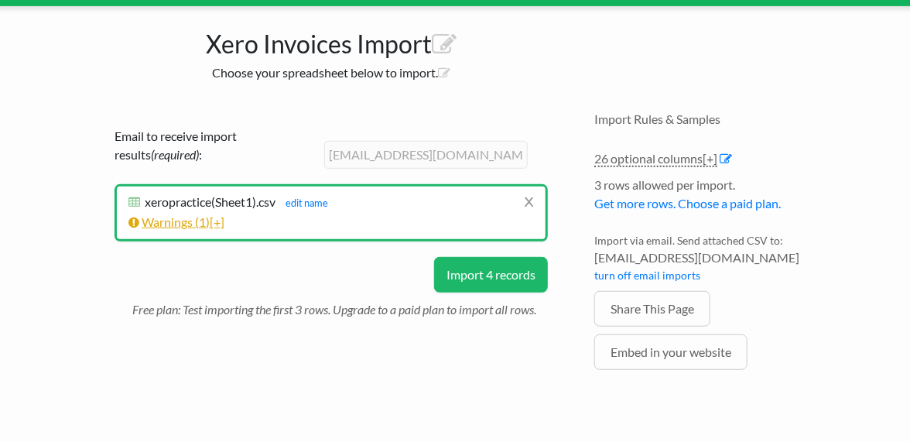
click at [209, 219] on link "Warnings ( 1 ) [+]" at bounding box center [177, 221] width 96 height 15
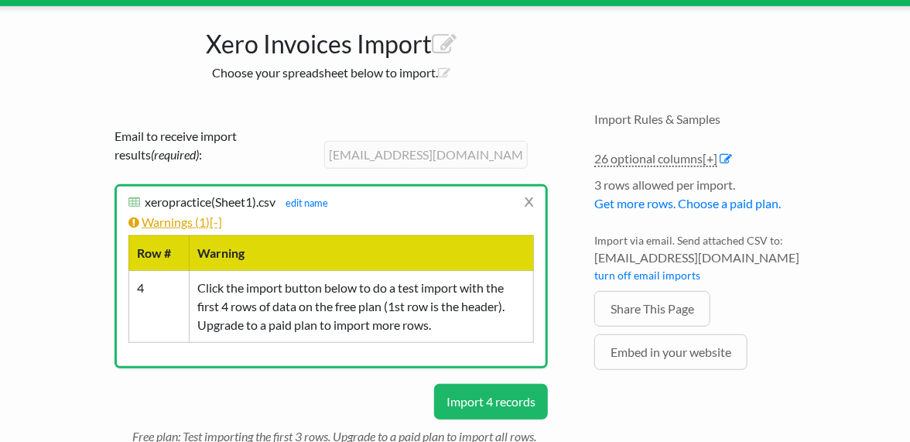
click at [209, 219] on link "Warnings ( 1 ) [-]" at bounding box center [176, 221] width 94 height 15
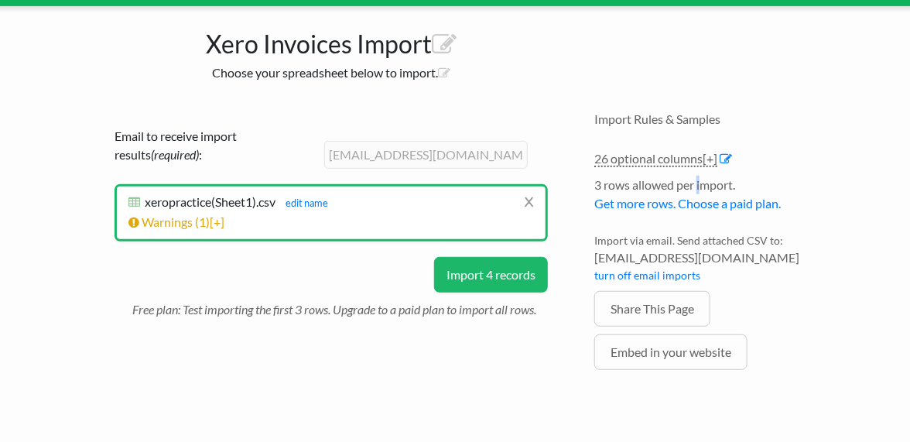
click at [698, 180] on li "3 rows allowed per import. Get more rows. Choose a paid plan." at bounding box center [703, 198] width 217 height 45
click at [670, 177] on li "3 rows allowed per import. Get more rows. Choose a paid plan." at bounding box center [703, 198] width 217 height 45
click at [504, 282] on button "Import 4 records" at bounding box center [491, 275] width 114 height 36
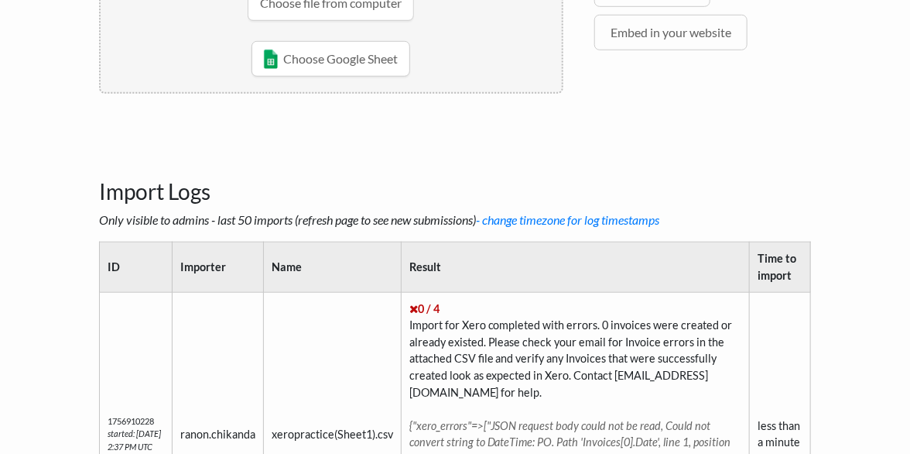
scroll to position [622, 0]
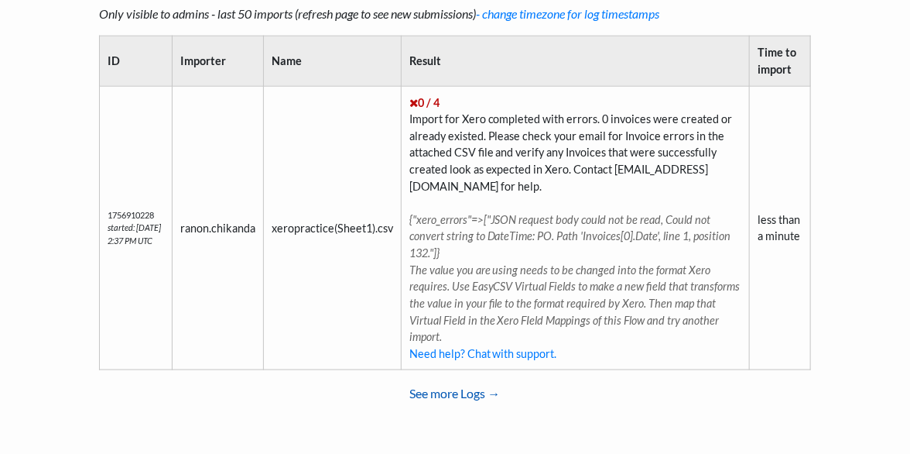
click at [444, 389] on link "See more Logs →" at bounding box center [455, 393] width 712 height 31
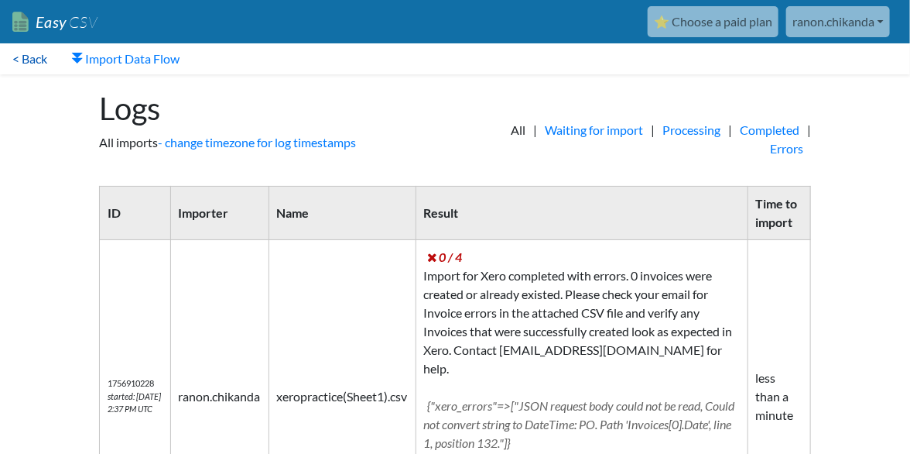
click at [39, 61] on link "< Back" at bounding box center [30, 58] width 60 height 31
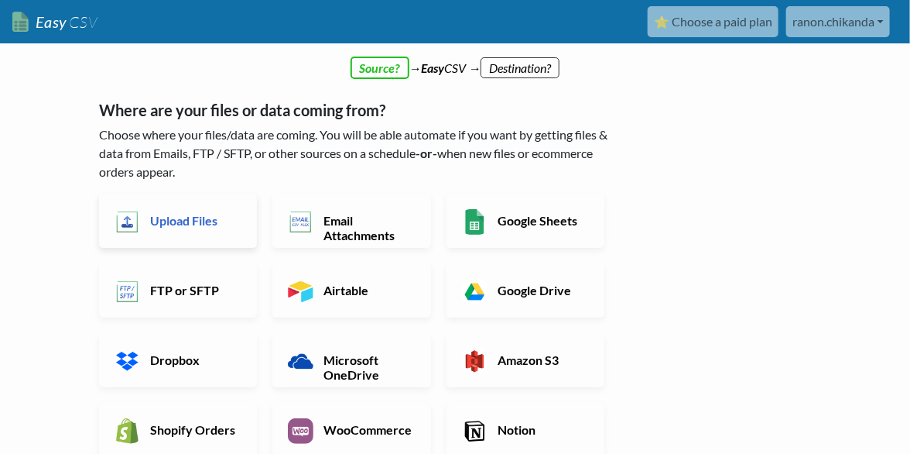
click at [217, 213] on h6 "Upload Files" at bounding box center [193, 220] width 95 height 15
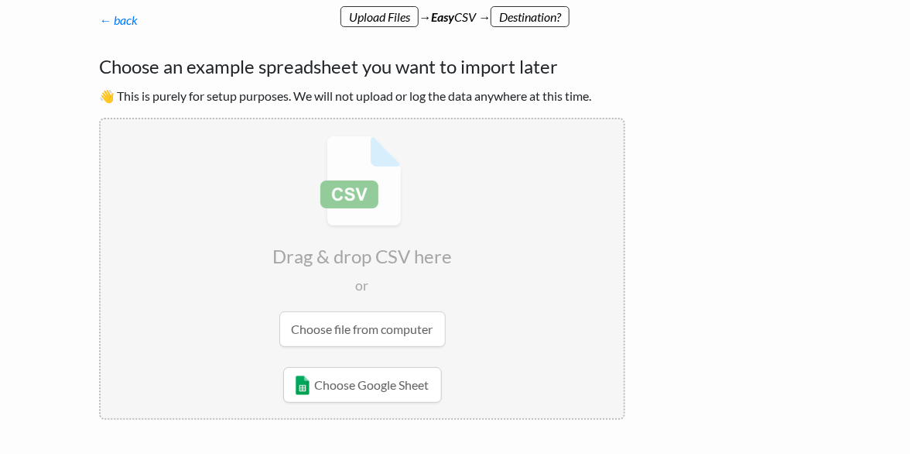
scroll to position [103, 0]
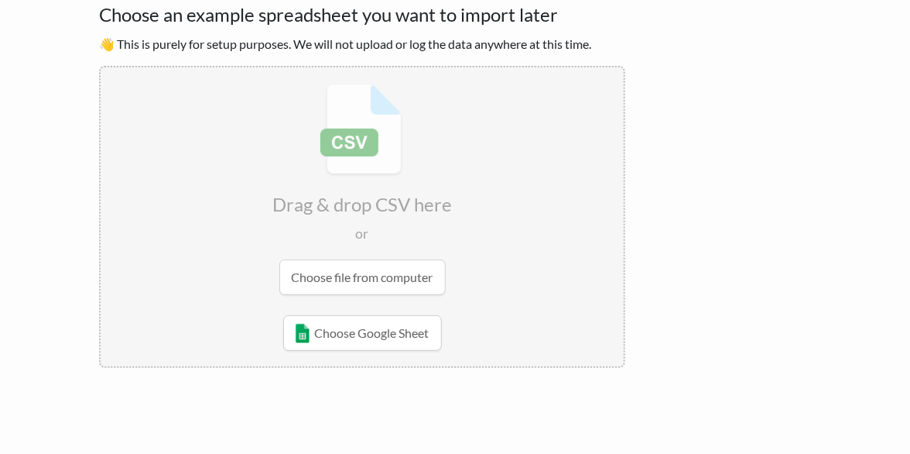
click at [398, 267] on input "file" at bounding box center [362, 189] width 523 height 244
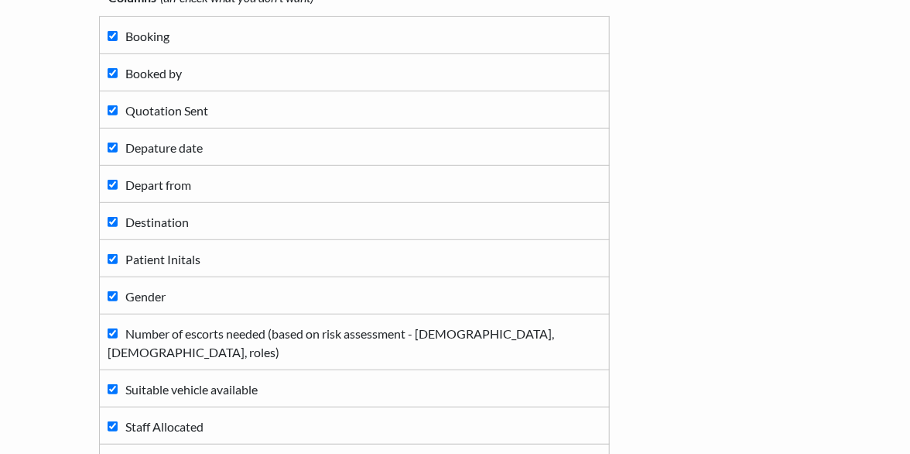
scroll to position [258, 0]
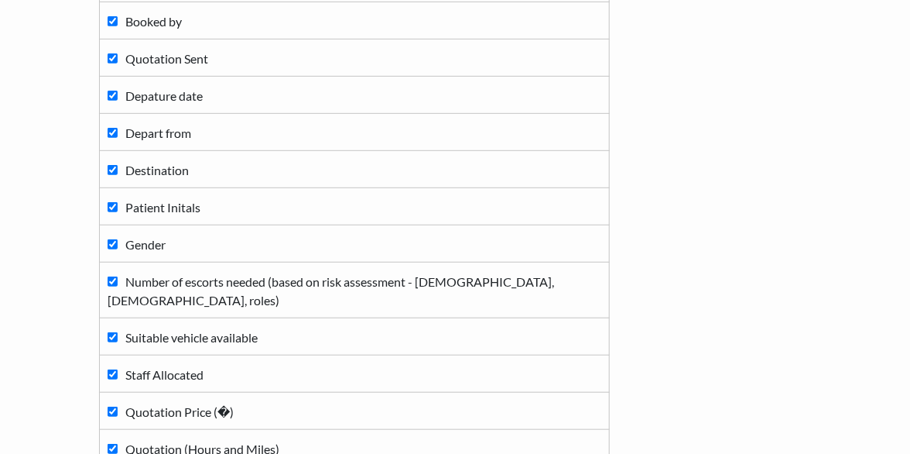
click at [258, 282] on span "Number of escorts needed (based on risk assessment - male, female, roles)" at bounding box center [331, 290] width 447 height 33
click at [118, 282] on input "Number of escorts needed (based on risk assessment - male, female, roles)" at bounding box center [113, 281] width 10 height 10
checkbox input "false"
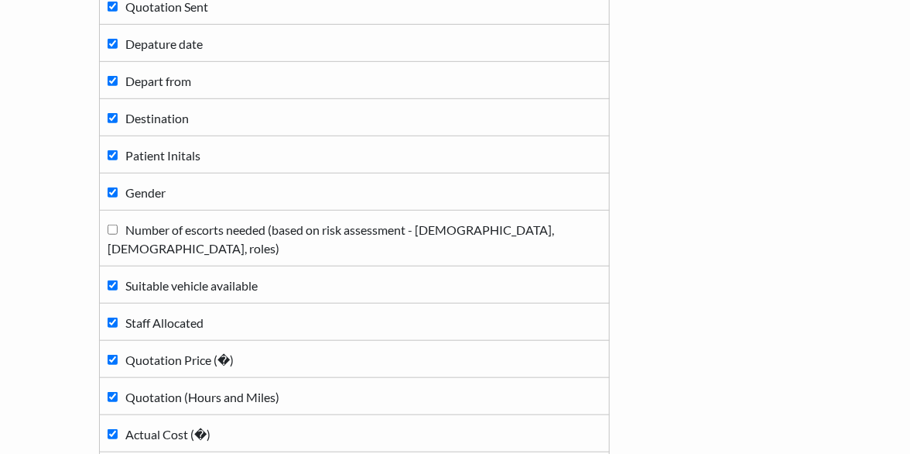
scroll to position [361, 0]
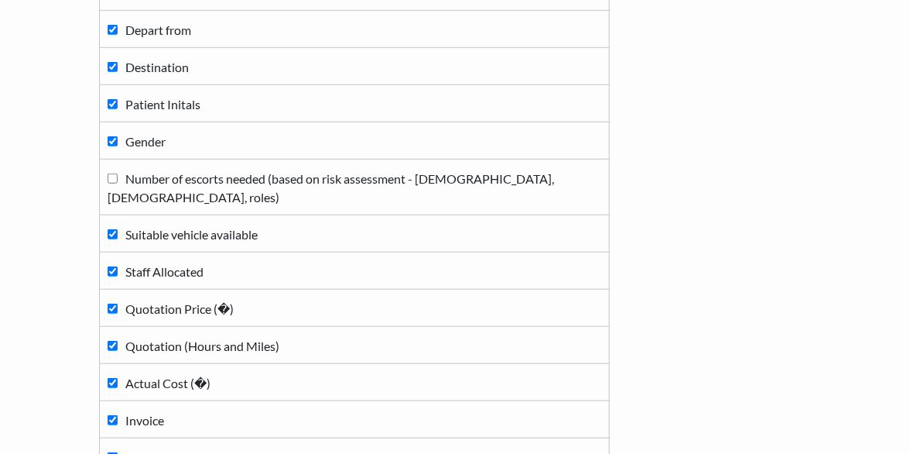
click at [241, 223] on label "Suitable vehicle available" at bounding box center [355, 233] width 494 height 21
click at [118, 229] on input "Suitable vehicle available" at bounding box center [113, 234] width 10 height 10
checkbox input "false"
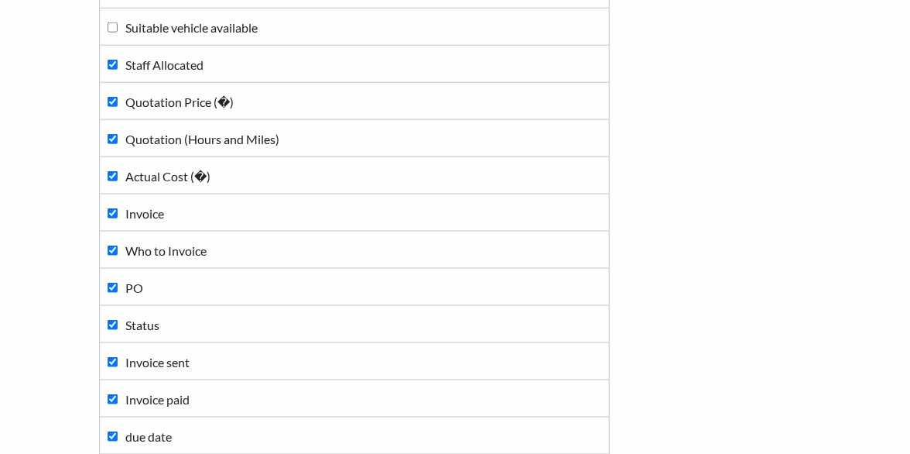
scroll to position [722, 0]
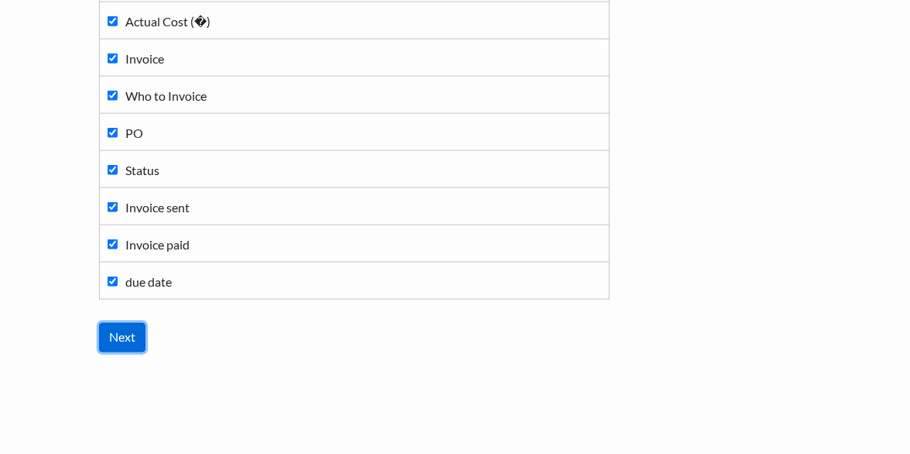
click at [115, 323] on input "Next" at bounding box center [122, 337] width 46 height 29
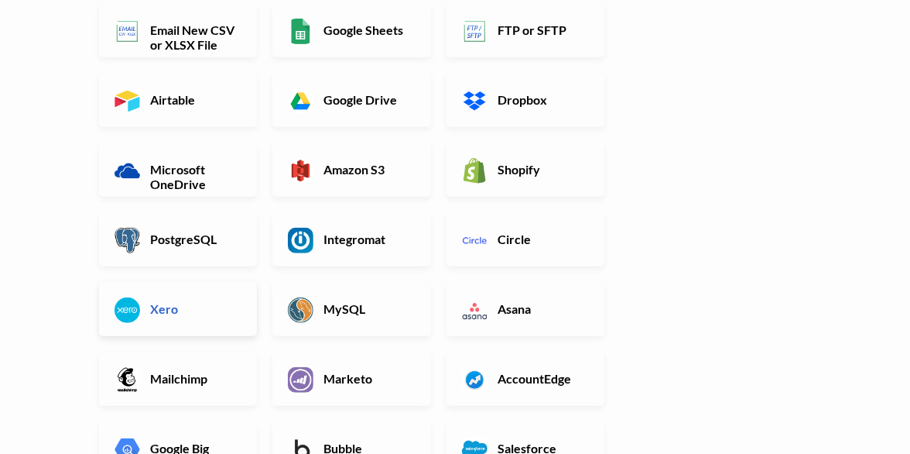
click at [201, 299] on link "Xero" at bounding box center [178, 309] width 158 height 54
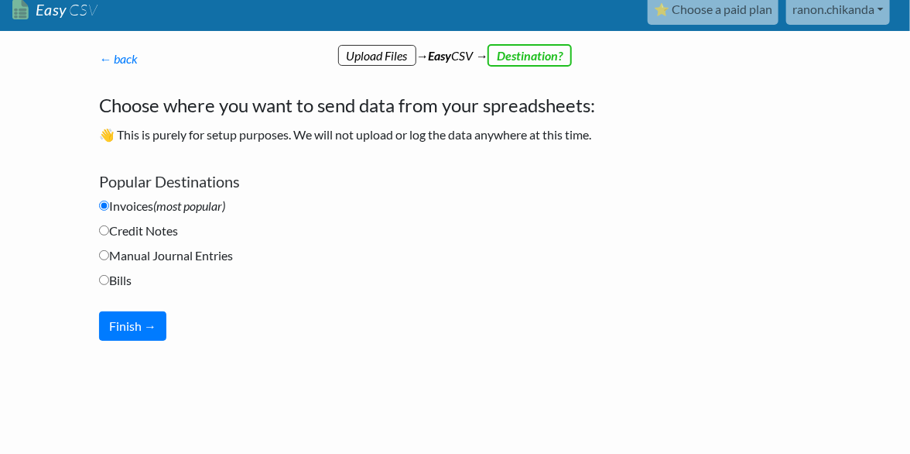
scroll to position [11, 0]
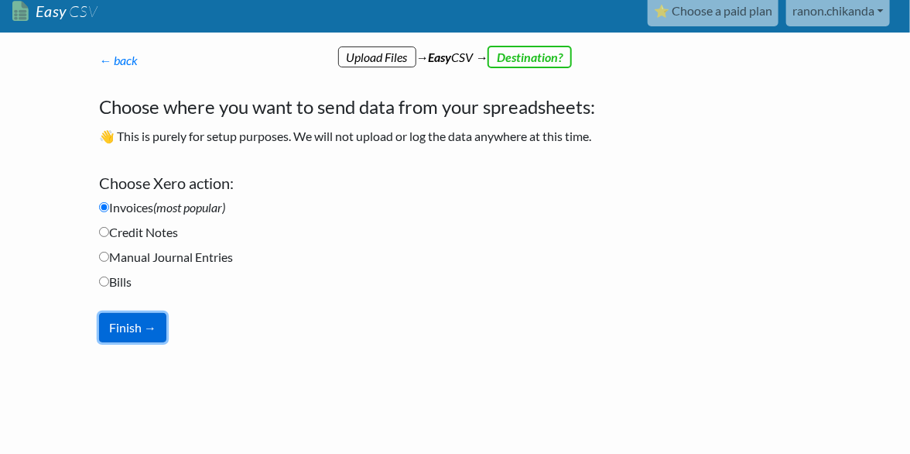
click at [144, 323] on button "Finish →" at bounding box center [132, 327] width 67 height 29
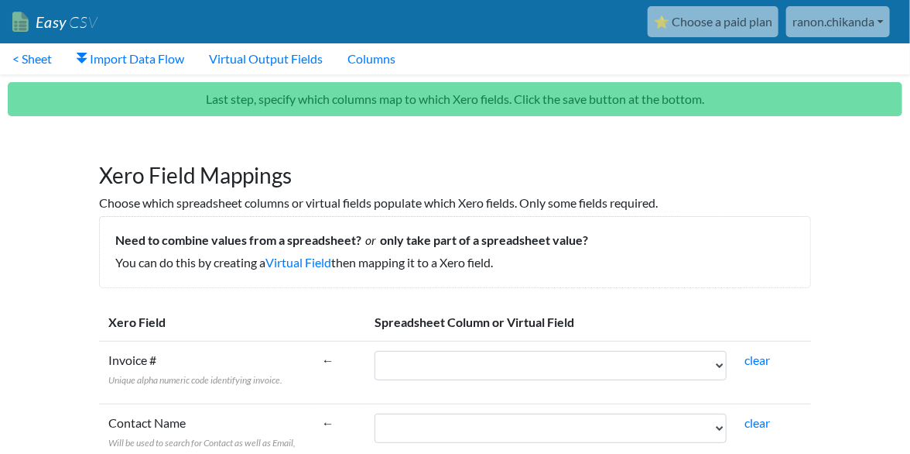
scroll to position [206, 0]
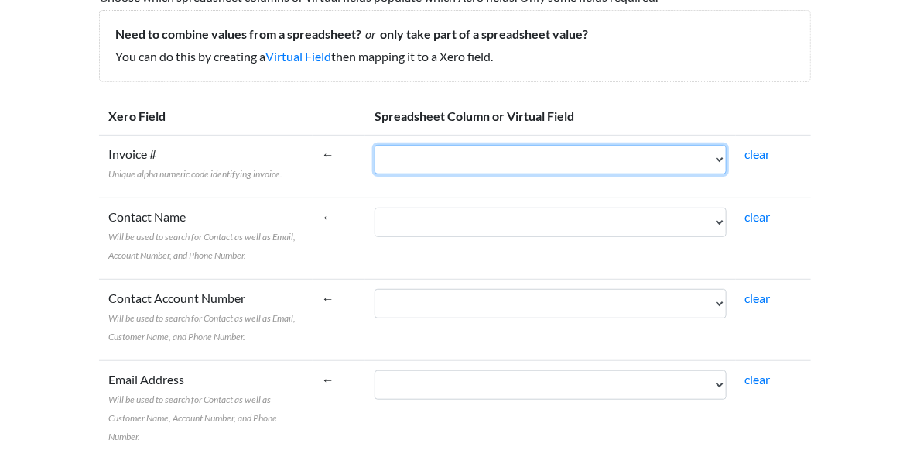
drag, startPoint x: 581, startPoint y: 158, endPoint x: 583, endPoint y: 166, distance: 8.7
click at [581, 159] on select "Booking Booked by Quotation Sent Depature date Depart from Destination Patient …" at bounding box center [551, 159] width 352 height 29
select select "cr_750983"
click at [447, 145] on select "Booking Booked by Quotation Sent Depature date Depart from Destination Patient …" at bounding box center [551, 159] width 352 height 29
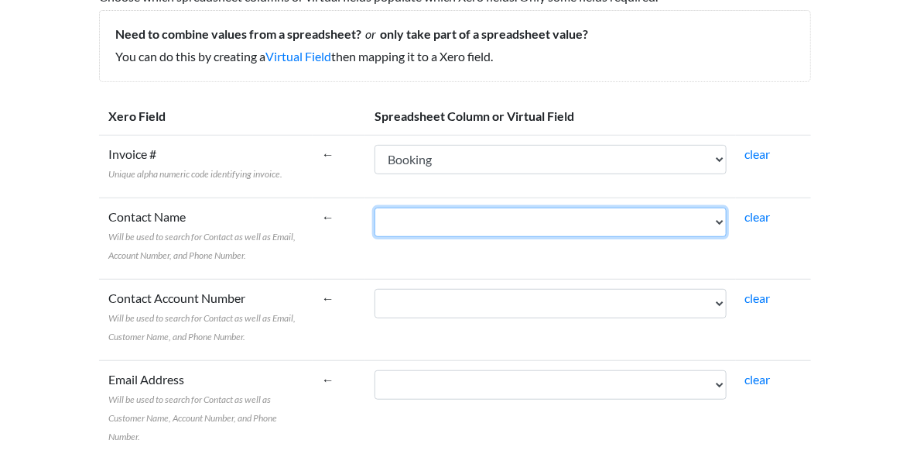
click at [550, 208] on select "Booking Booked by Quotation Sent Depature date Depart from Destination Patient …" at bounding box center [551, 221] width 352 height 29
click at [447, 207] on select "Booking Booked by Quotation Sent Depature date Depart from Destination Patient …" at bounding box center [551, 221] width 352 height 29
click at [568, 224] on select "Booking Booked by Quotation Sent Depature date Depart from Destination Patient …" at bounding box center [551, 221] width 352 height 29
select select "cr_750984"
click at [447, 207] on select "Booking Booked by Quotation Sent Depature date Depart from Destination Patient …" at bounding box center [551, 221] width 352 height 29
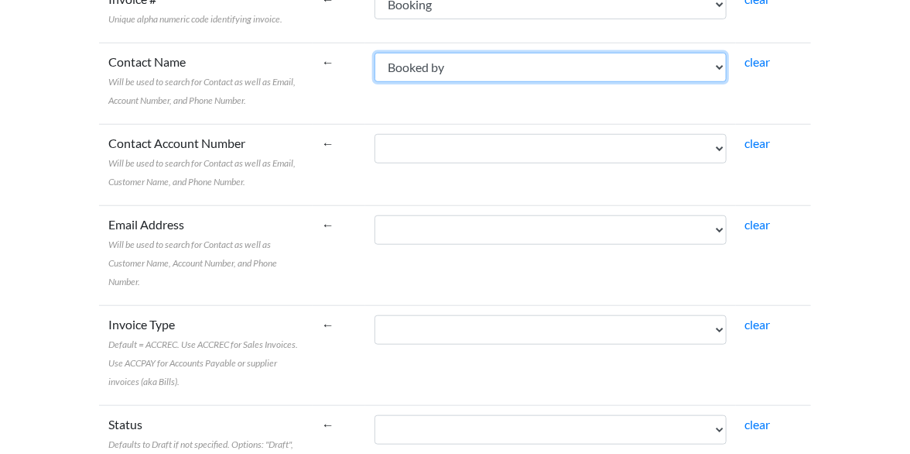
scroll to position [464, 0]
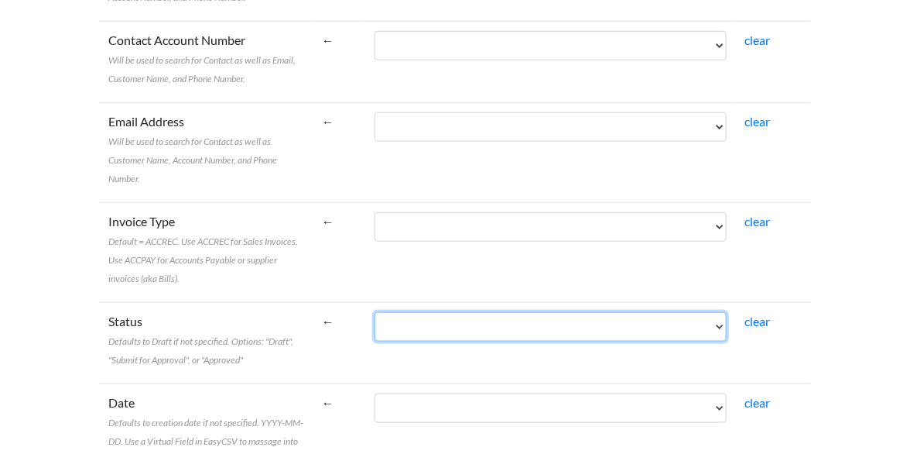
click at [490, 312] on select "Booking Booked by Quotation Sent Depature date Depart from Destination Patient …" at bounding box center [551, 326] width 352 height 29
select select "cr_750998"
click at [447, 312] on select "Booking Booked by Quotation Sent Depature date Depart from Destination Patient …" at bounding box center [551, 326] width 352 height 29
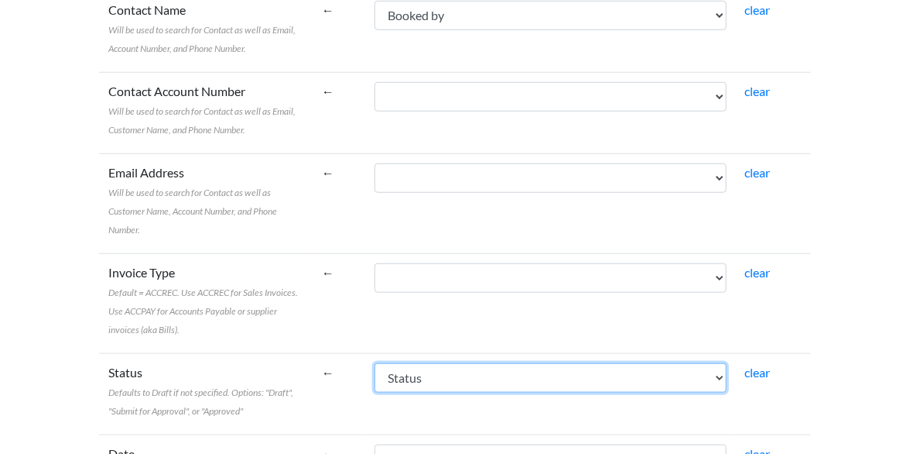
scroll to position [258, 0]
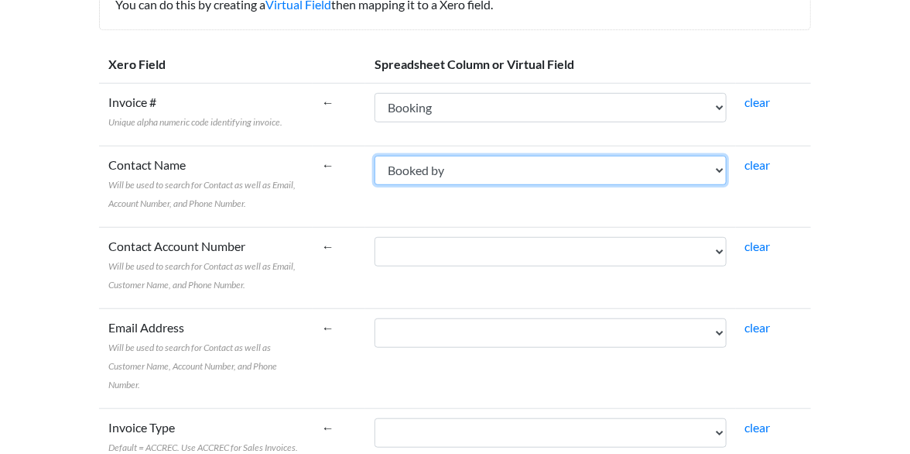
click at [474, 174] on select "Booking Booked by Quotation Sent Depature date Depart from Destination Patient …" at bounding box center [551, 170] width 352 height 29
click at [447, 156] on select "Booking Booked by Quotation Sent Depature date Depart from Destination Patient …" at bounding box center [551, 170] width 352 height 29
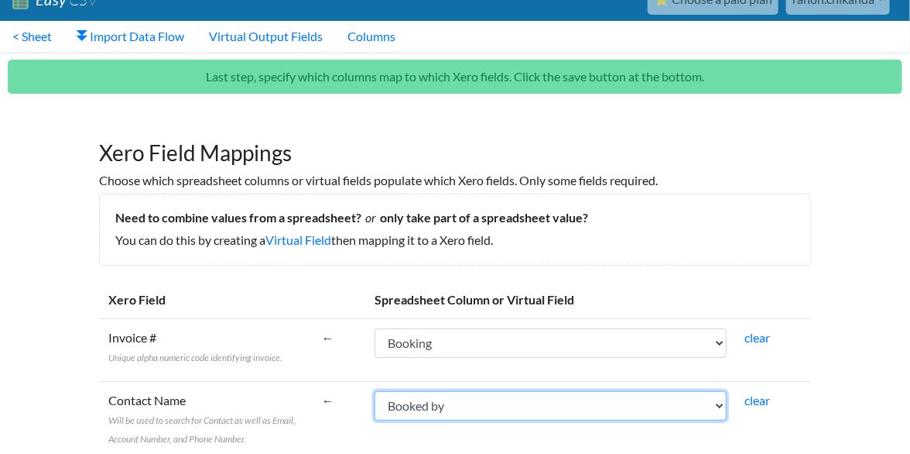
scroll to position [0, 0]
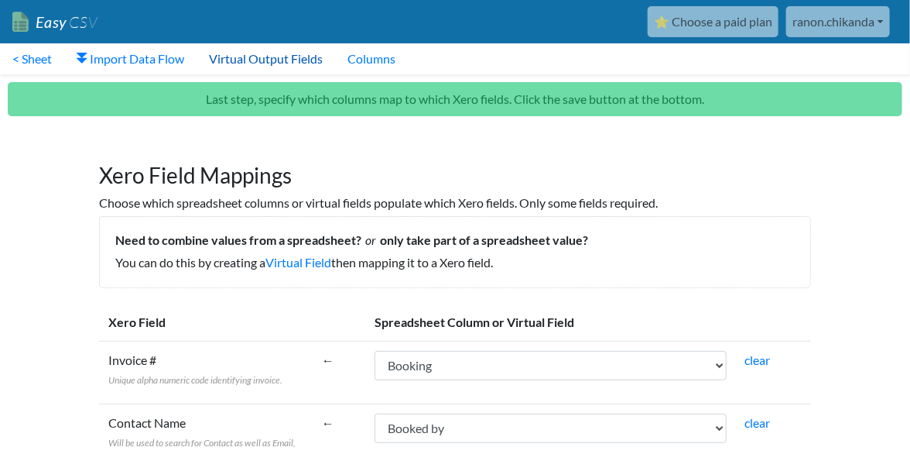
click at [288, 65] on link "Virtual Output Fields" at bounding box center [266, 58] width 139 height 31
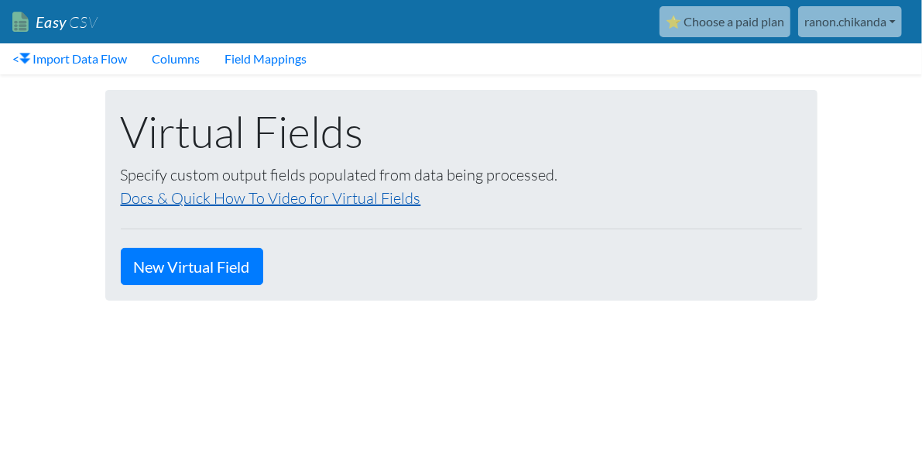
click at [291, 204] on link "Docs & Quick How To Video for Virtual Fields" at bounding box center [271, 197] width 300 height 19
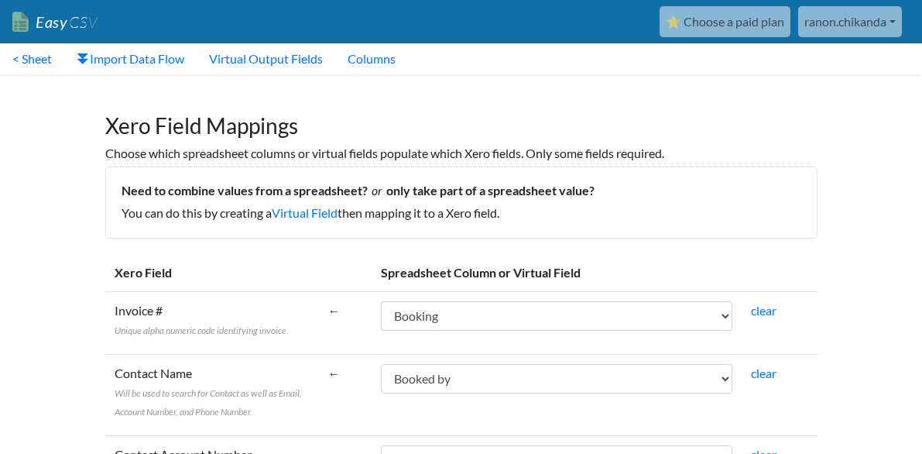
select select "cr_750983"
select select "cr_750984"
select select "cr_750998"
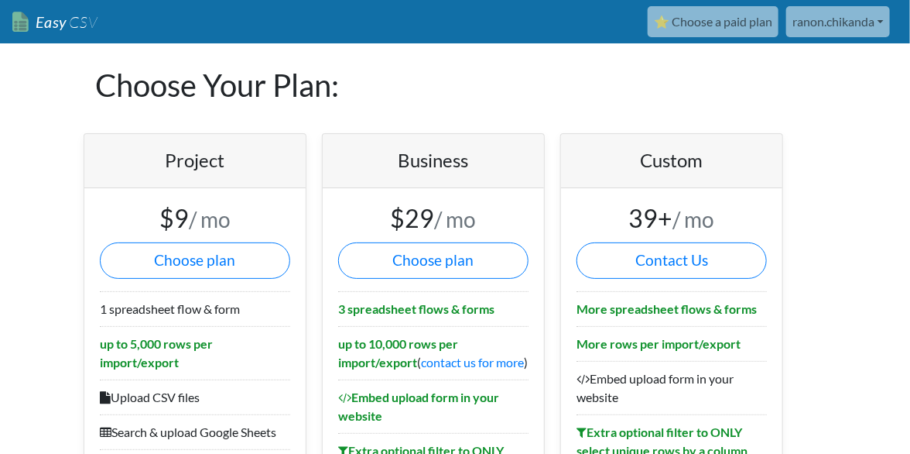
click at [35, 25] on link "Easy CSV" at bounding box center [54, 22] width 85 height 32
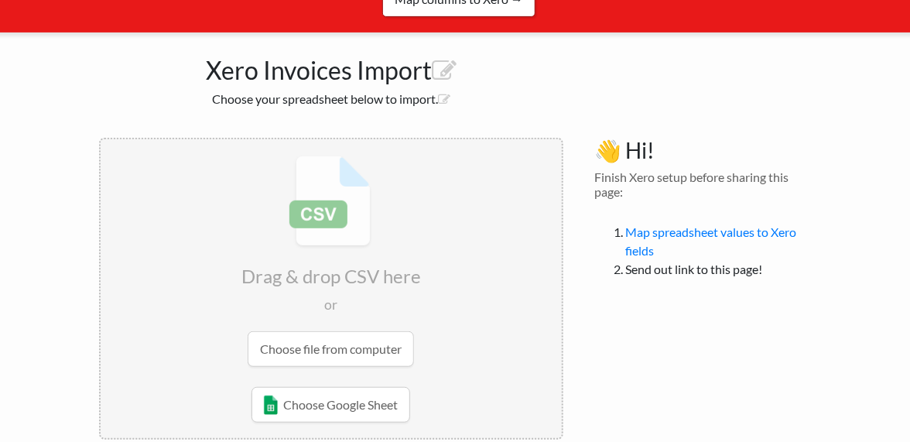
scroll to position [229, 0]
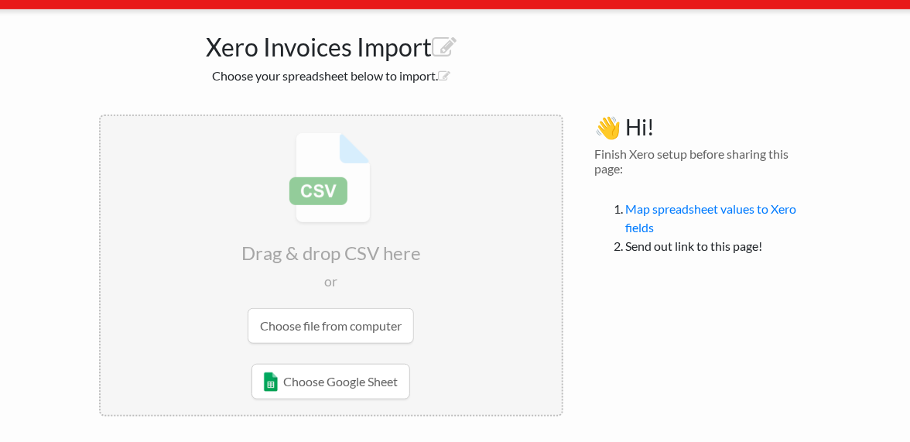
click at [343, 324] on input "file" at bounding box center [331, 238] width 461 height 244
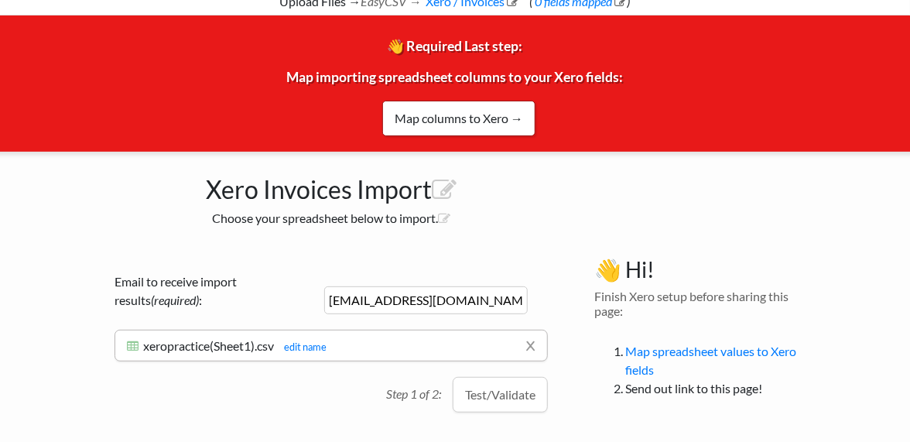
scroll to position [0, 0]
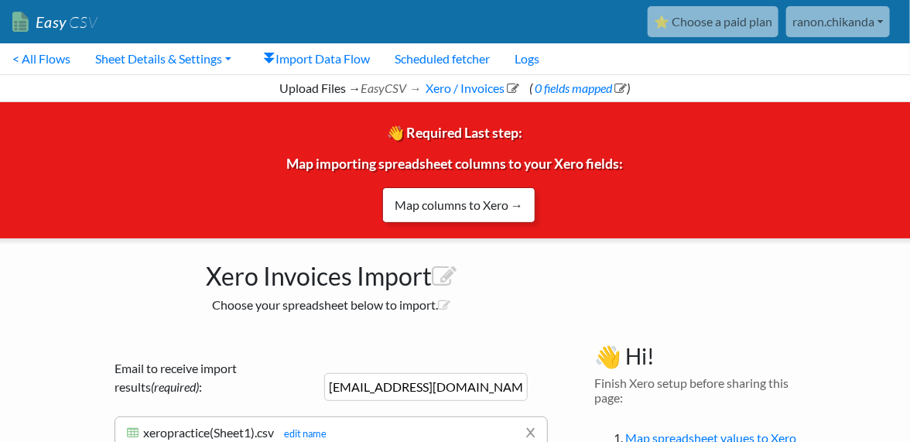
click at [471, 212] on link "Map columns to Xero →" at bounding box center [458, 205] width 153 height 36
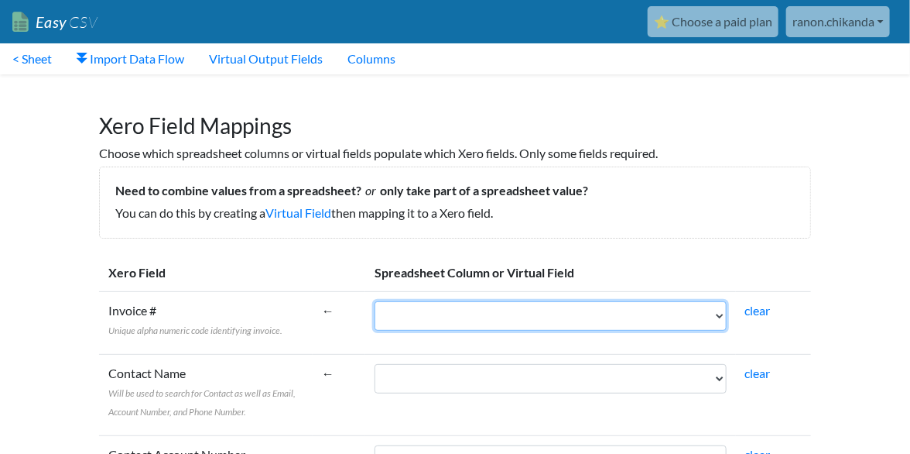
click at [494, 305] on select "Booking Booked by Quotation Sent Depature date Depart from Destination Patient …" at bounding box center [551, 315] width 352 height 29
select select "cr_750983"
click at [447, 301] on select "Booking Booked by Quotation Sent Depature date Depart from Destination Patient …" at bounding box center [551, 315] width 352 height 29
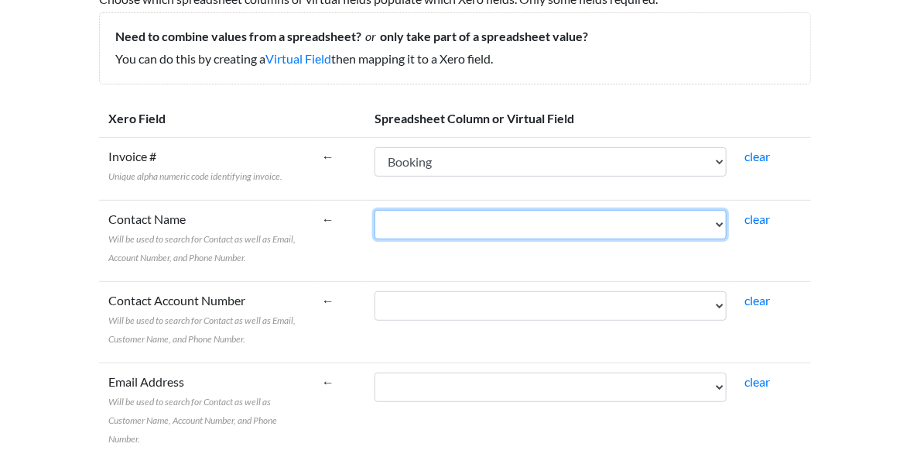
click at [530, 215] on select "Booking Booked by Quotation Sent Depature date Depart from Destination Patient …" at bounding box center [551, 224] width 352 height 29
select select "cr_750984"
click at [447, 210] on select "Booking Booked by Quotation Sent Depature date Depart from Destination Patient …" at bounding box center [551, 224] width 352 height 29
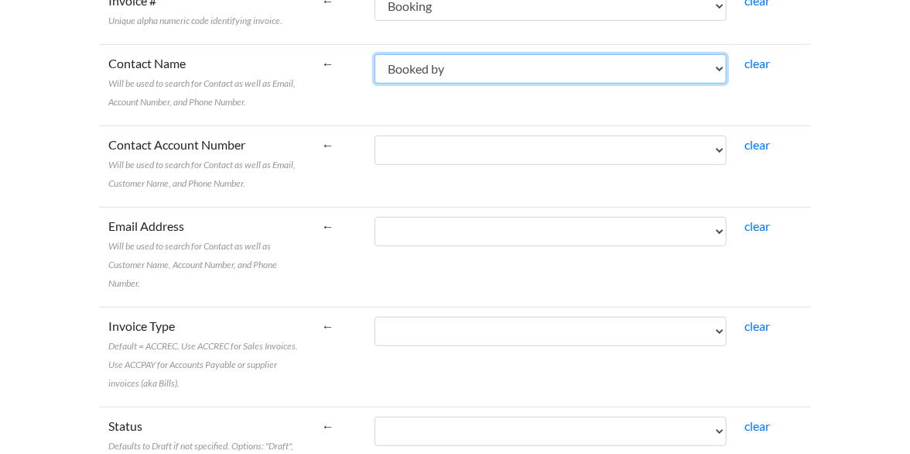
scroll to position [361, 0]
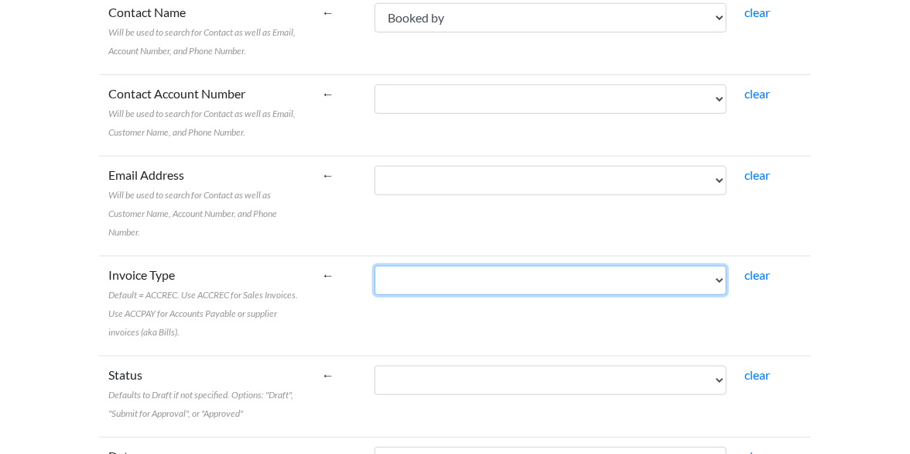
click at [484, 269] on select "Booking Booked by Quotation Sent Depature date Depart from Destination Patient …" at bounding box center [551, 280] width 352 height 29
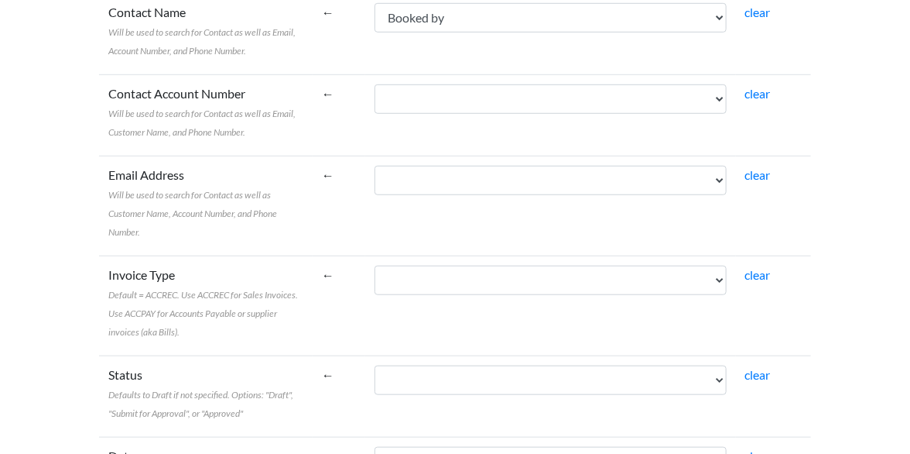
click at [313, 156] on td "Email Address Will be used to search for Contact as well as Customer Name, Acco…" at bounding box center [206, 206] width 214 height 100
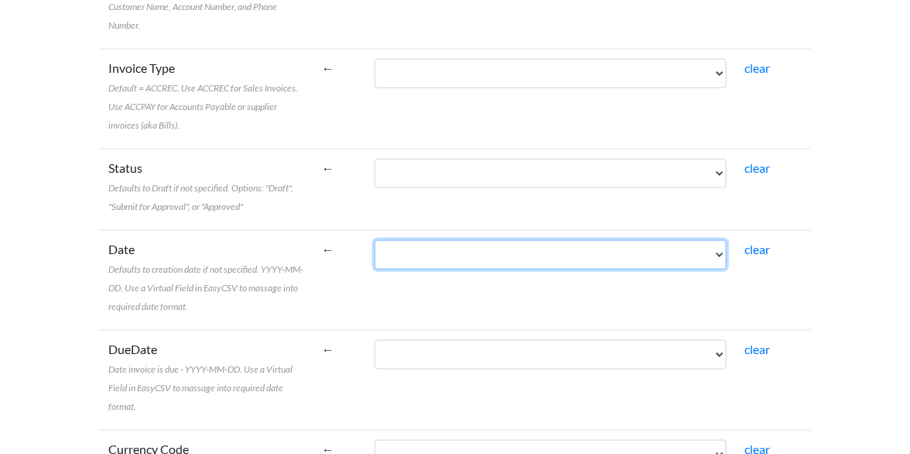
click at [498, 240] on select "Booking Booked by Quotation Sent Depature date Depart from Destination Patient …" at bounding box center [551, 254] width 352 height 29
select select "cr_750999"
click at [447, 240] on select "Booking Booked by Quotation Sent Depature date Depart from Destination Patient …" at bounding box center [551, 254] width 352 height 29
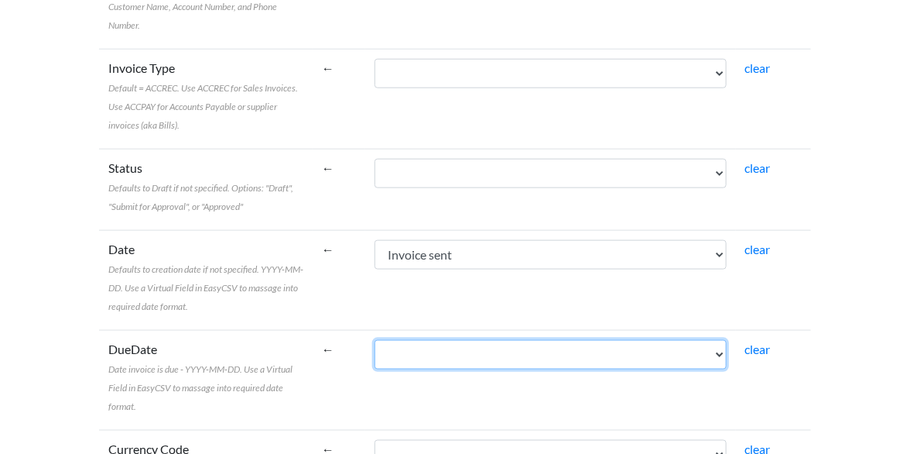
click at [482, 340] on select "Booking Booked by Quotation Sent Depature date Depart from Destination Patient …" at bounding box center [551, 354] width 352 height 29
select select "cr_751001"
click at [447, 340] on select "Booking Booked by Quotation Sent Depature date Depart from Destination Patient …" at bounding box center [551, 354] width 352 height 29
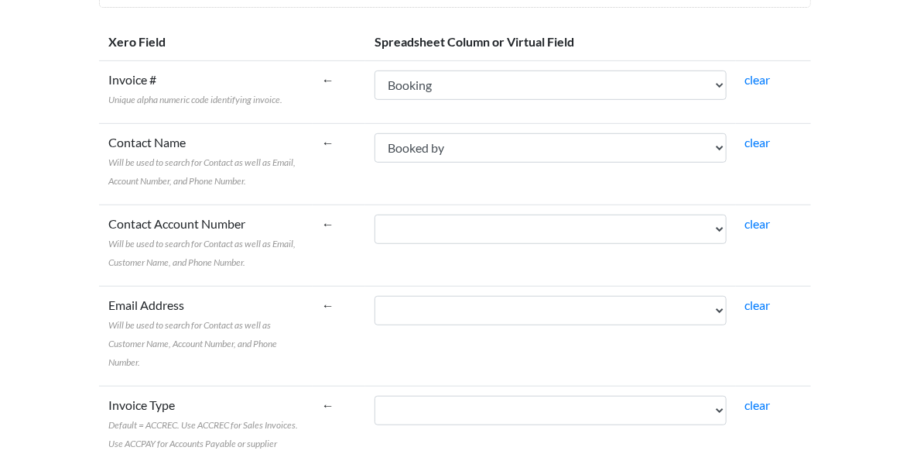
scroll to position [282, 0]
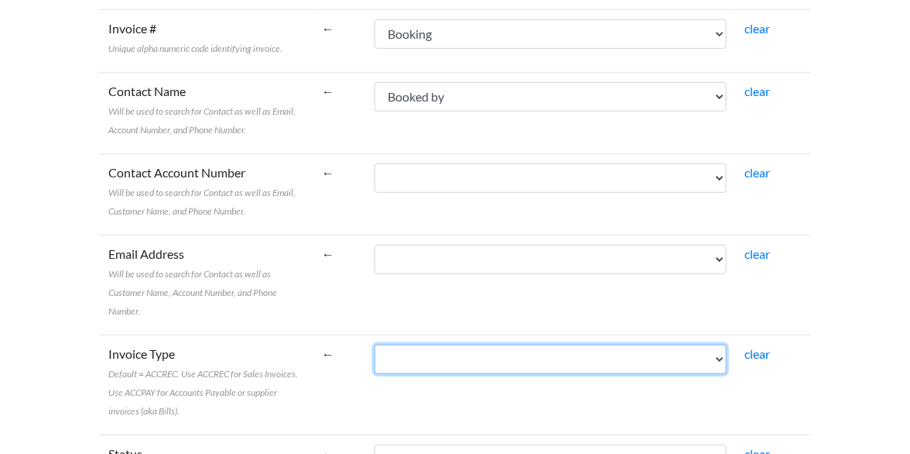
click at [480, 345] on select "Booking Booked by Quotation Sent Depature date Depart from Destination Patient …" at bounding box center [551, 359] width 352 height 29
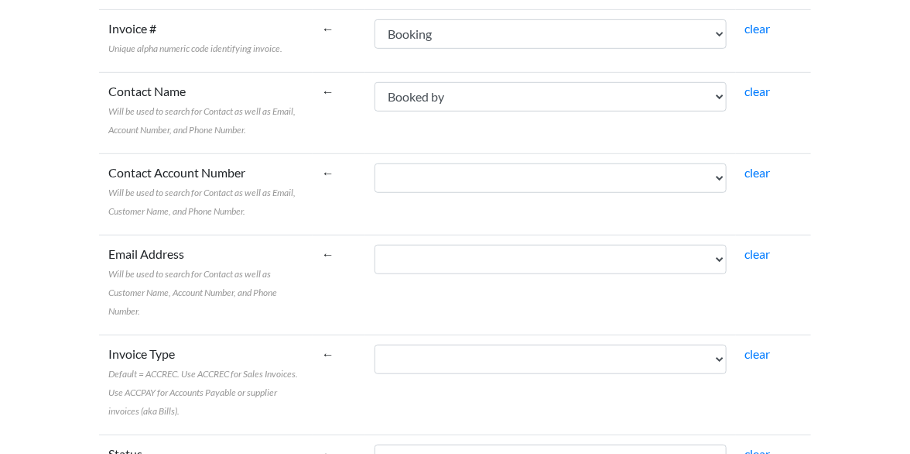
click at [303, 293] on label "Email Address Will be used to search for Contact as well as Customer Name, Acco…" at bounding box center [205, 282] width 195 height 74
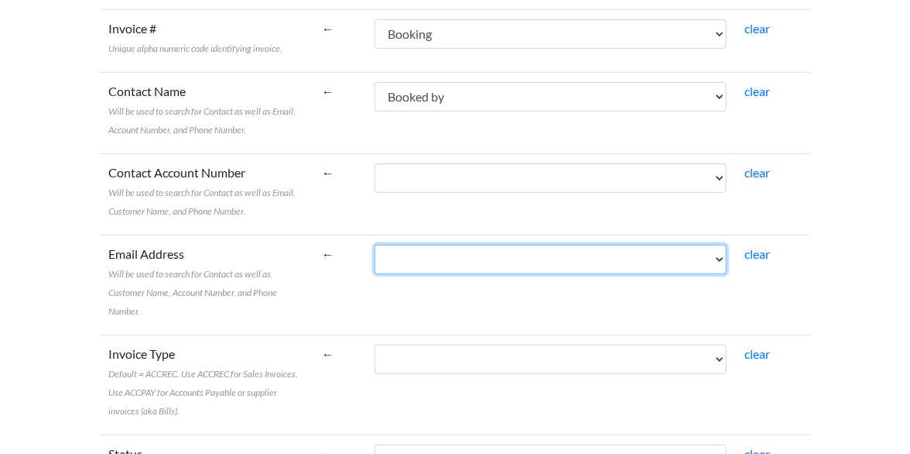
click at [375, 274] on select "Booking Booked by Quotation Sent Depature date Depart from Destination Patient …" at bounding box center [551, 259] width 352 height 29
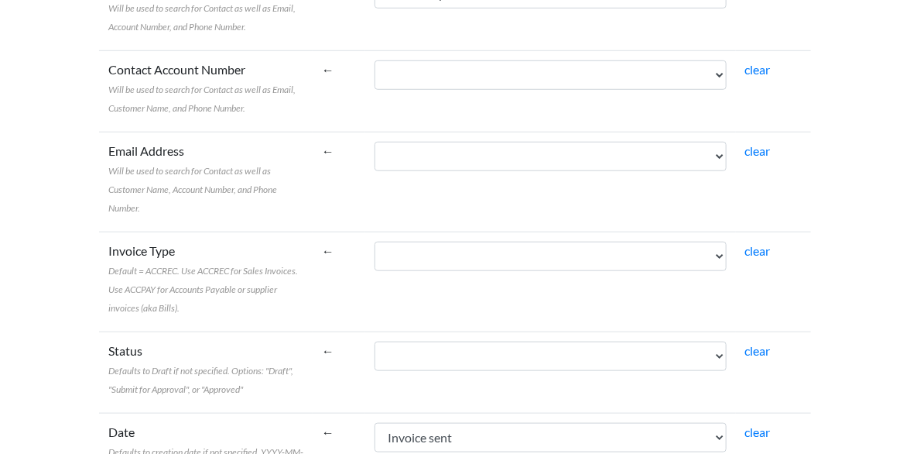
click at [516, 331] on td "Booking Booked by Quotation Sent Depature date Depart from Destination Patient …" at bounding box center [550, 371] width 371 height 81
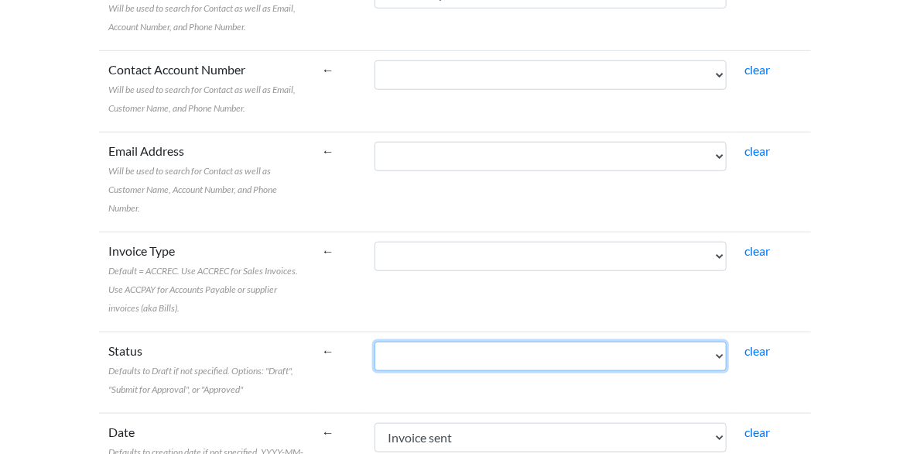
click at [513, 341] on select "Booking Booked by Quotation Sent Depature date Depart from Destination Patient …" at bounding box center [551, 355] width 352 height 29
select select "cr_750998"
click at [447, 341] on select "Booking Booked by Quotation Sent Depature date Depart from Destination Patient …" at bounding box center [551, 355] width 352 height 29
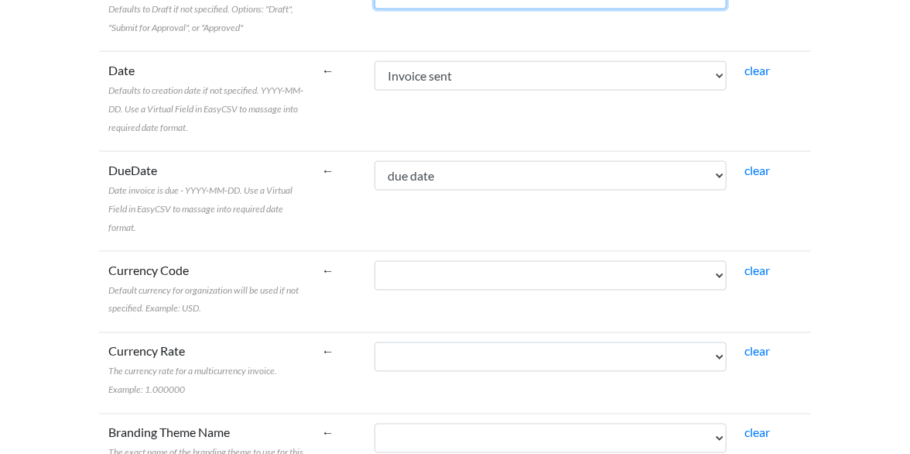
scroll to position [798, 0]
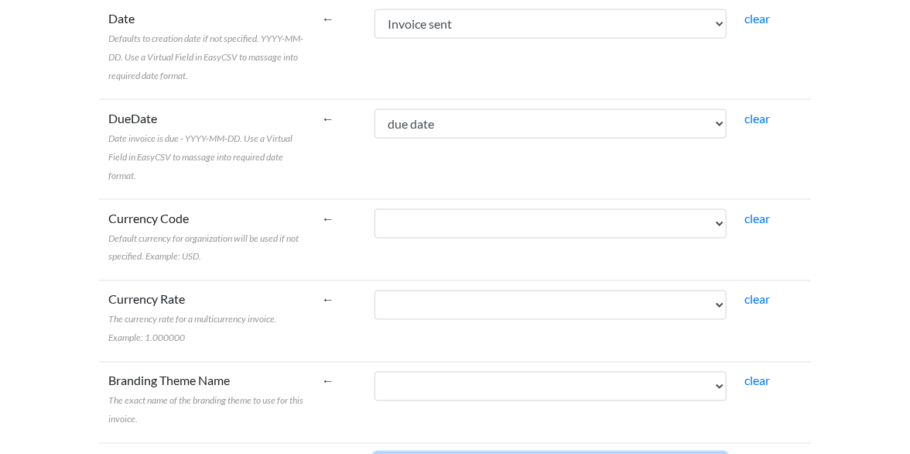
select select "cr_750997"
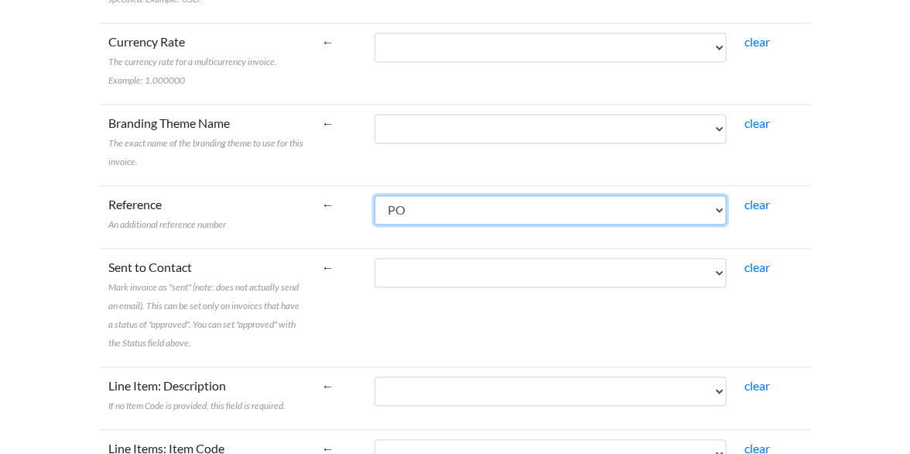
scroll to position [1108, 0]
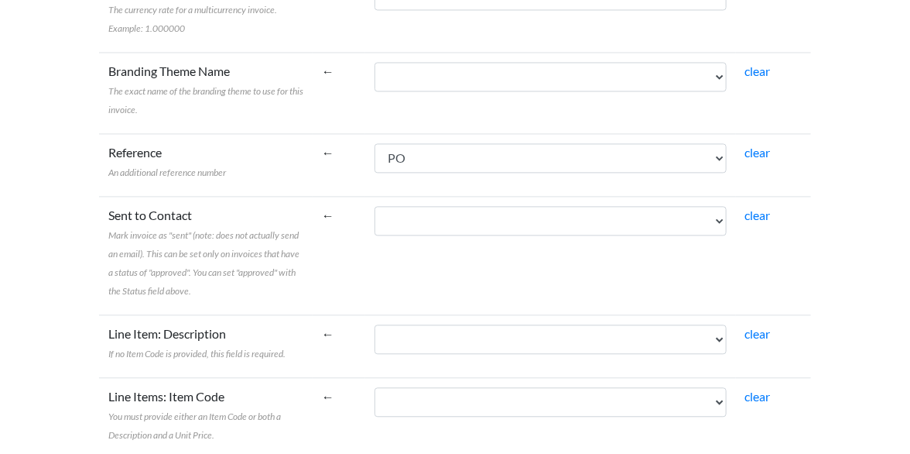
select select "cr_750994"
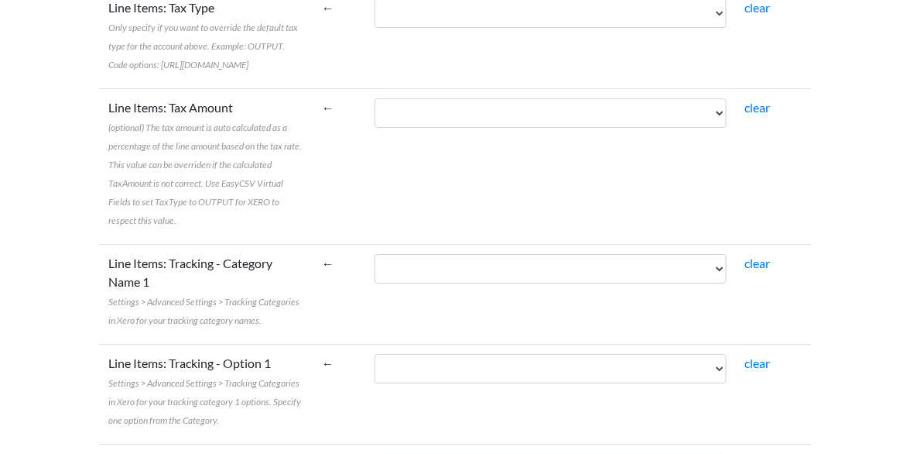
scroll to position [1933, 0]
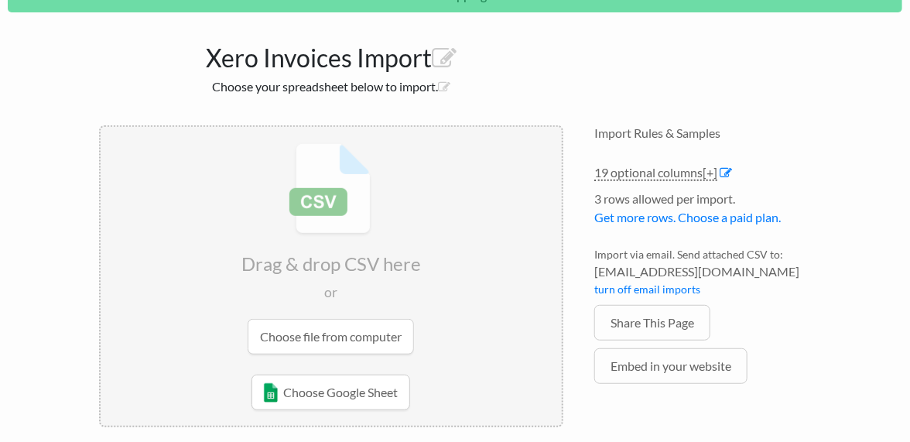
scroll to position [220, 0]
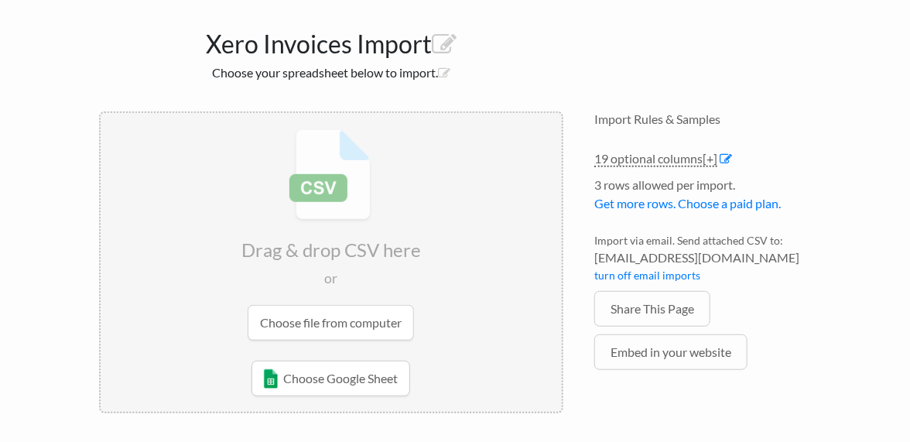
click at [370, 317] on input "file" at bounding box center [331, 235] width 461 height 244
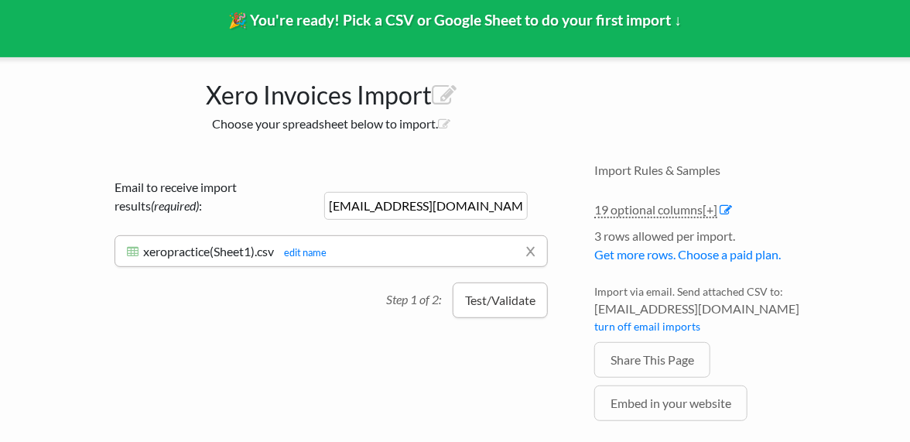
scroll to position [67, 0]
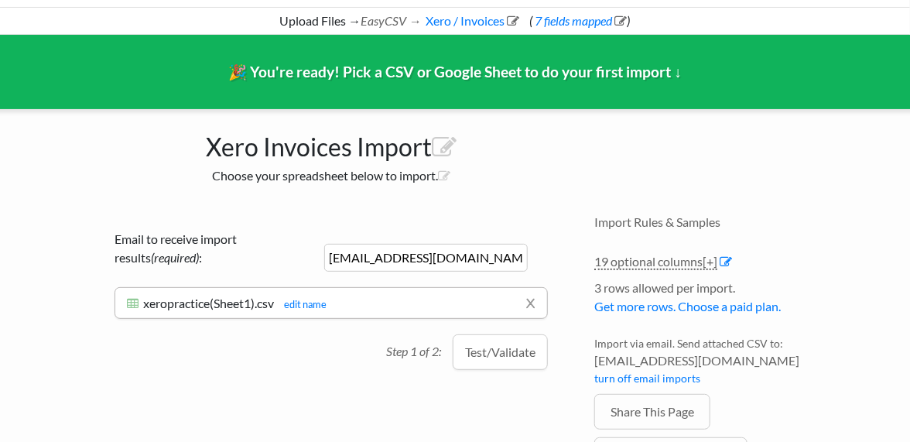
click at [482, 356] on button "Test/Validate" at bounding box center [500, 352] width 95 height 36
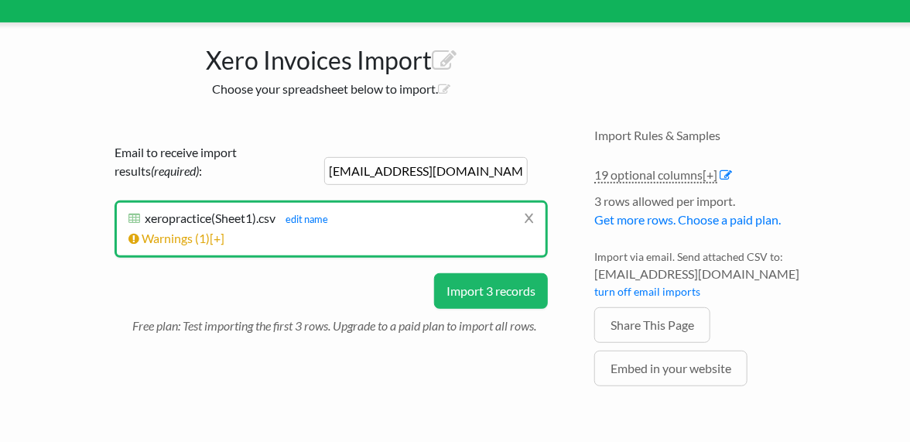
scroll to position [170, 0]
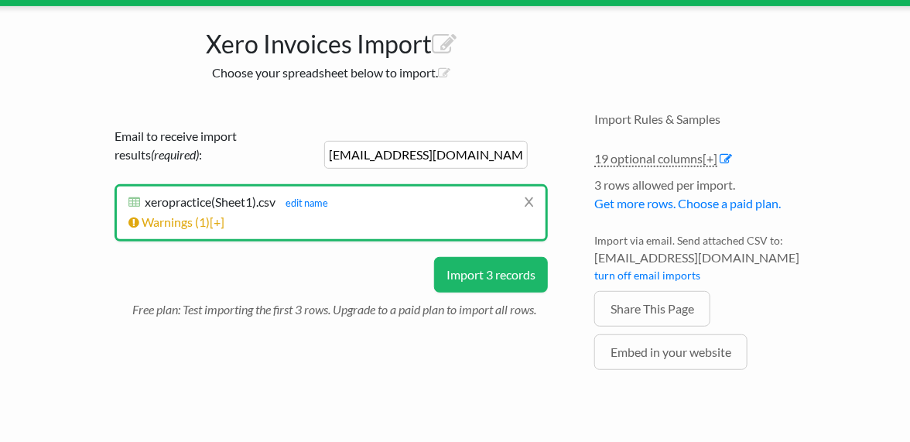
click at [485, 283] on button "Import 3 records" at bounding box center [491, 275] width 114 height 36
